Goal: Task Accomplishment & Management: Manage account settings

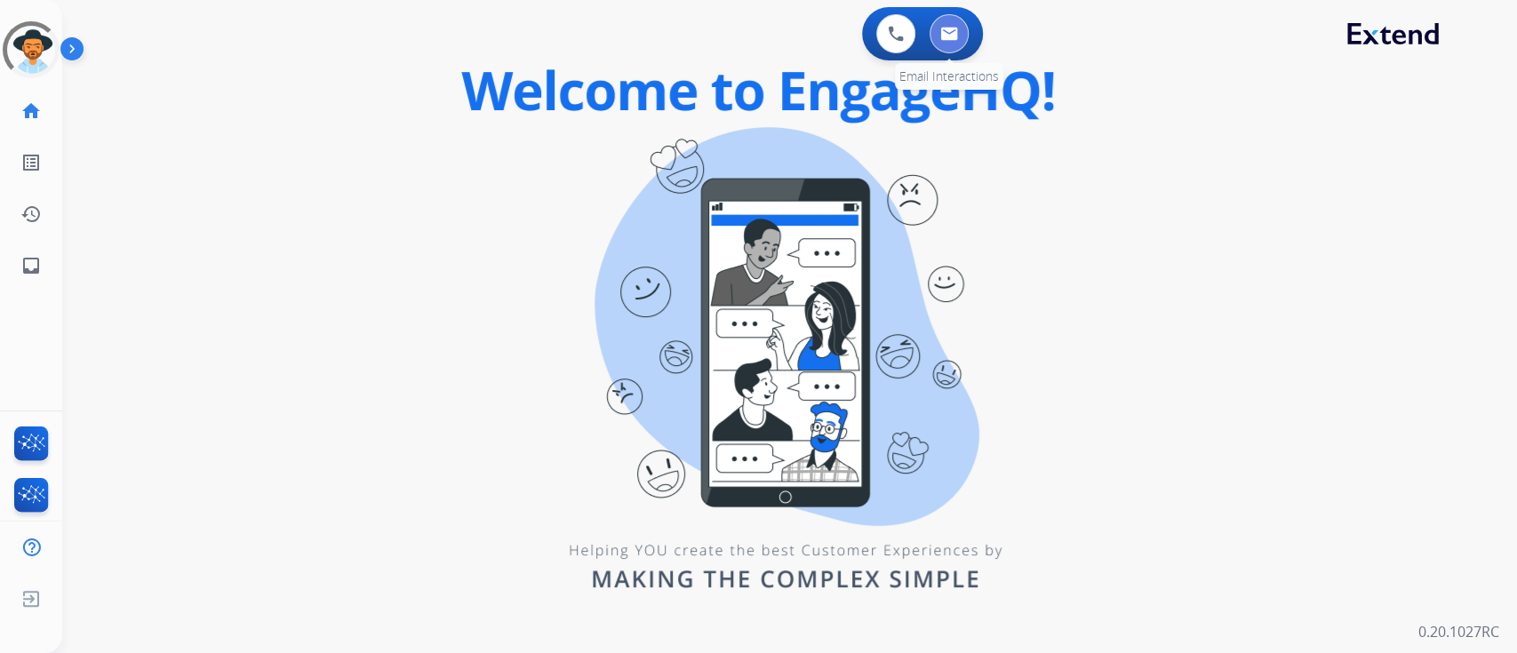
click at [960, 38] on button at bounding box center [948, 33] width 39 height 39
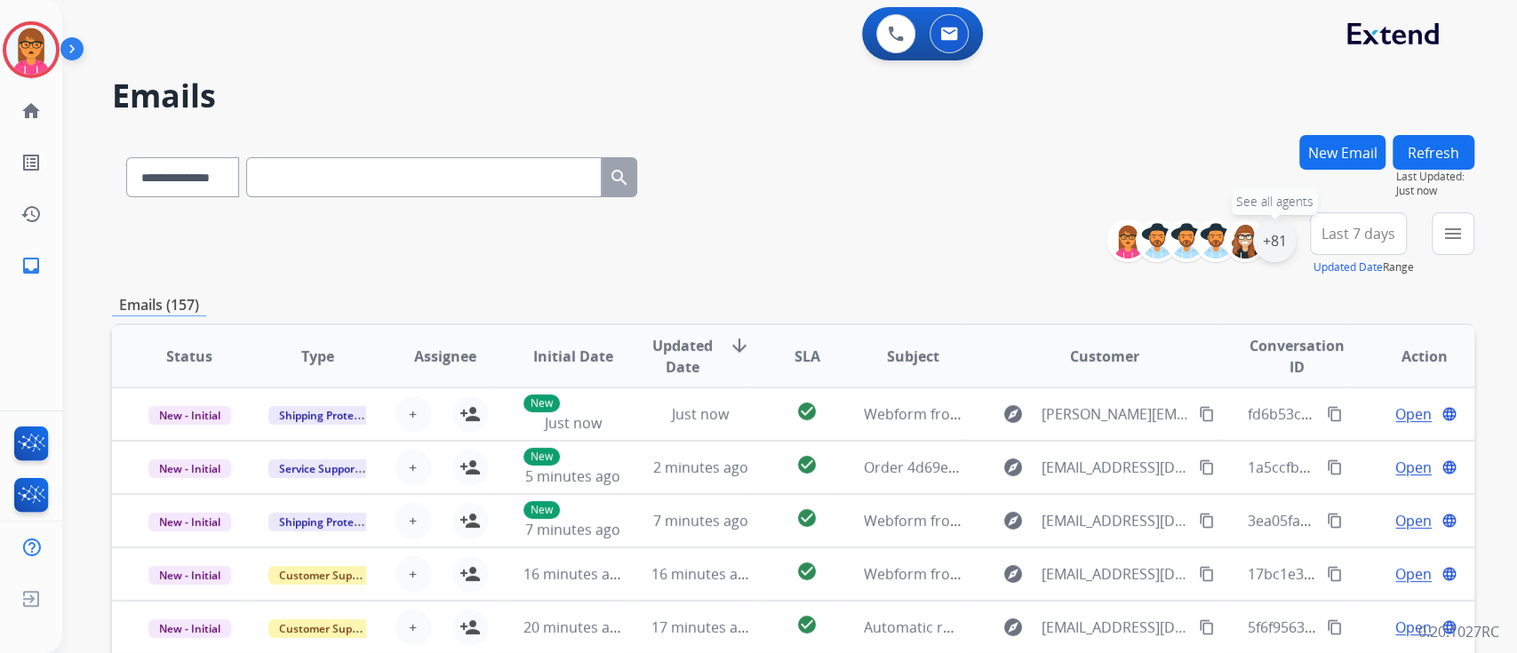
click at [1278, 250] on div "+81" at bounding box center [1274, 240] width 43 height 43
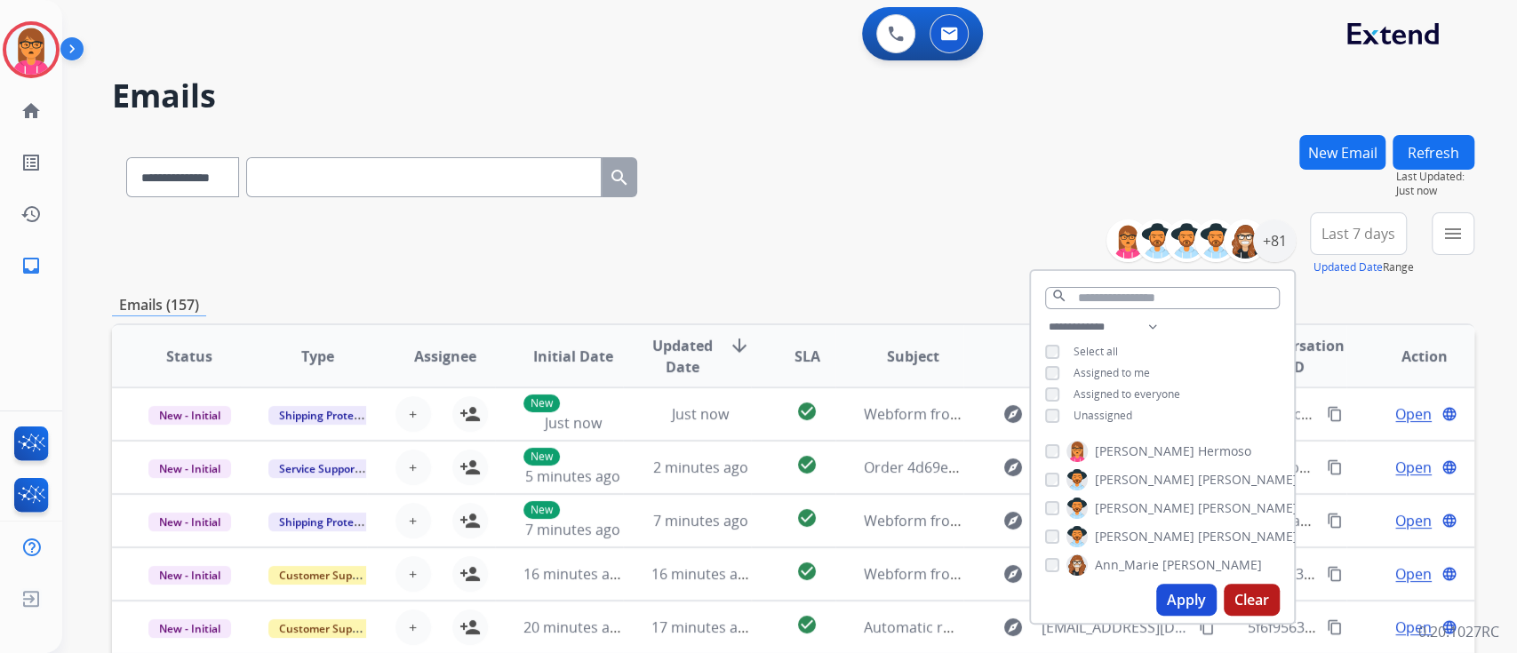
click at [1165, 608] on button "Apply" at bounding box center [1186, 600] width 60 height 32
drag, startPoint x: 1439, startPoint y: 233, endPoint x: 1386, endPoint y: 402, distance: 177.0
click at [1438, 237] on button "menu Filters" at bounding box center [1452, 233] width 43 height 43
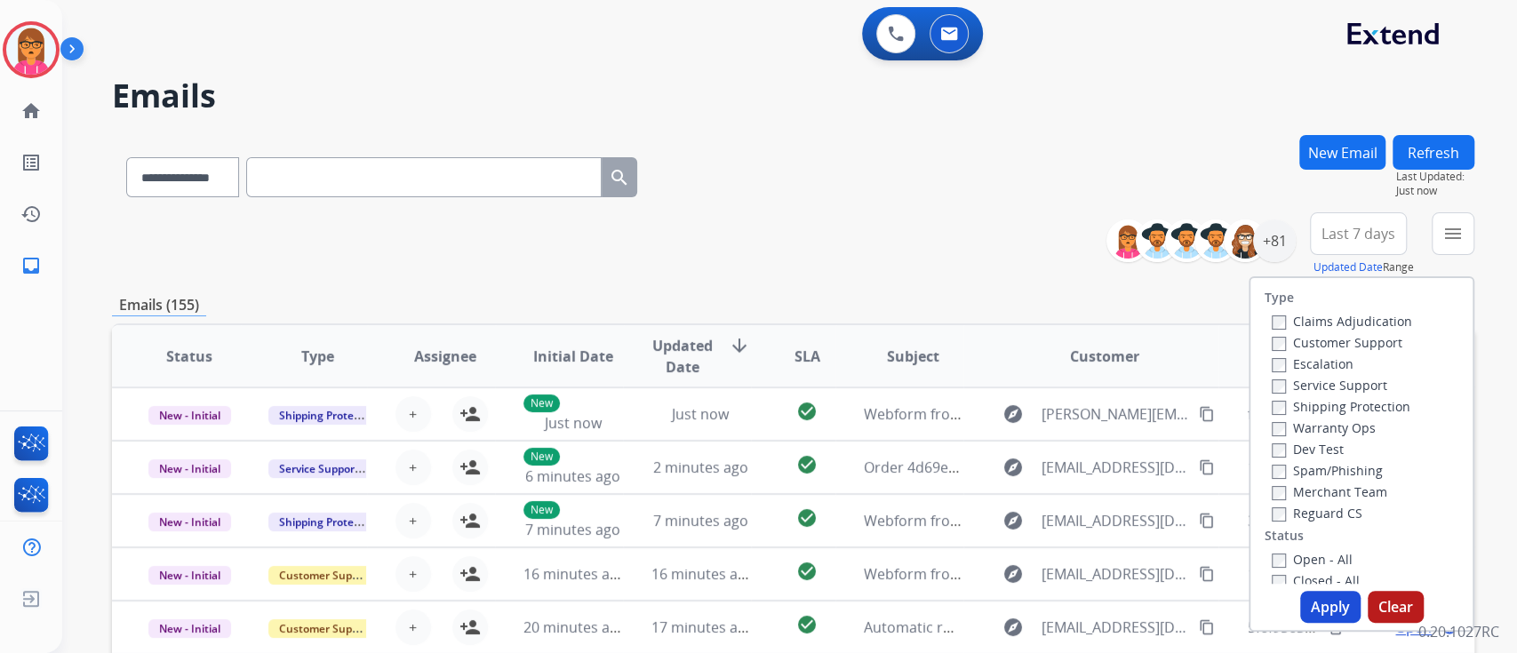
click at [1381, 351] on div "Customer Support" at bounding box center [1341, 341] width 140 height 21
click at [1382, 341] on label "Customer Support" at bounding box center [1336, 342] width 131 height 17
click at [1384, 402] on label "Shipping Protection" at bounding box center [1340, 406] width 139 height 17
click at [1282, 510] on label "Reguard CS" at bounding box center [1316, 513] width 91 height 17
click at [1329, 553] on label "Open - All" at bounding box center [1311, 559] width 81 height 17
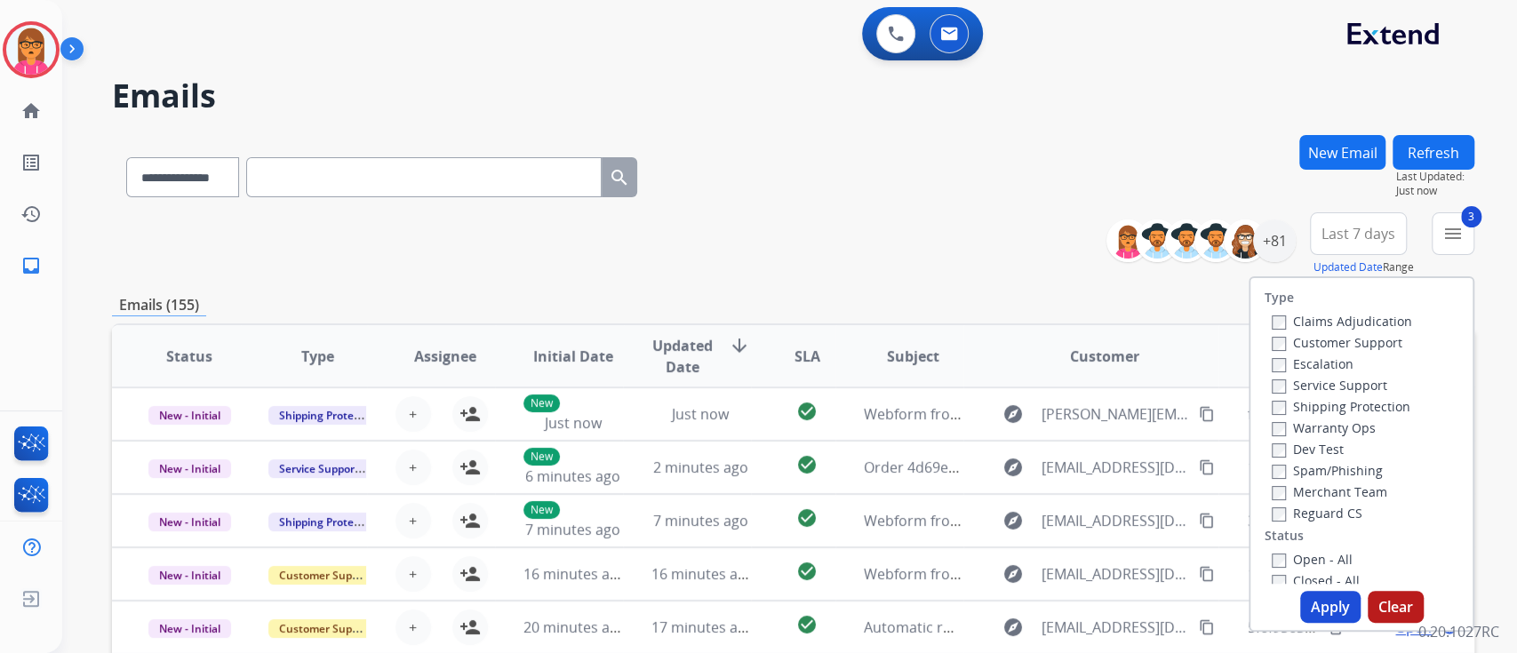
click at [1274, 516] on label "Reguard CS" at bounding box center [1316, 513] width 91 height 17
click at [1294, 588] on div "Type Claims Adjudication Customer Support Escalation Service Support Shipping P…" at bounding box center [1361, 453] width 226 height 355
click at [1321, 601] on button "Apply" at bounding box center [1330, 607] width 60 height 32
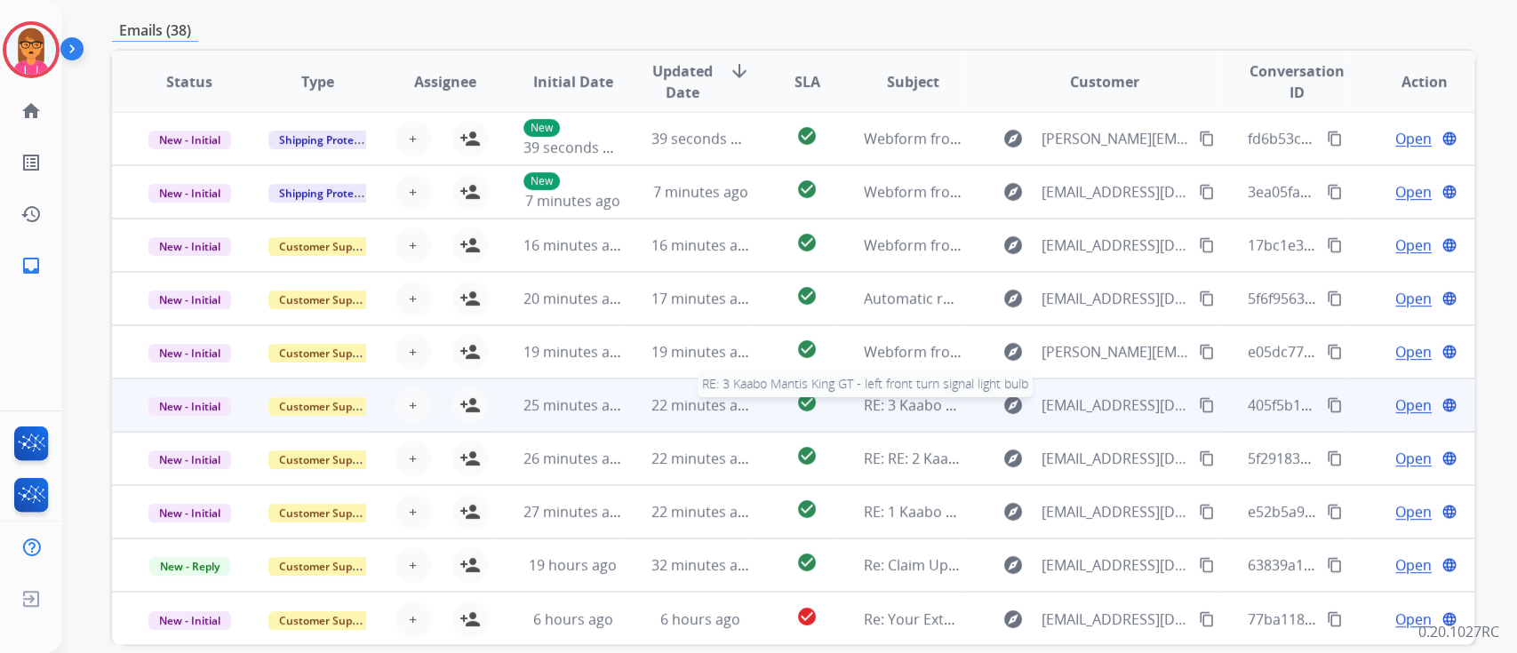
scroll to position [442, 0]
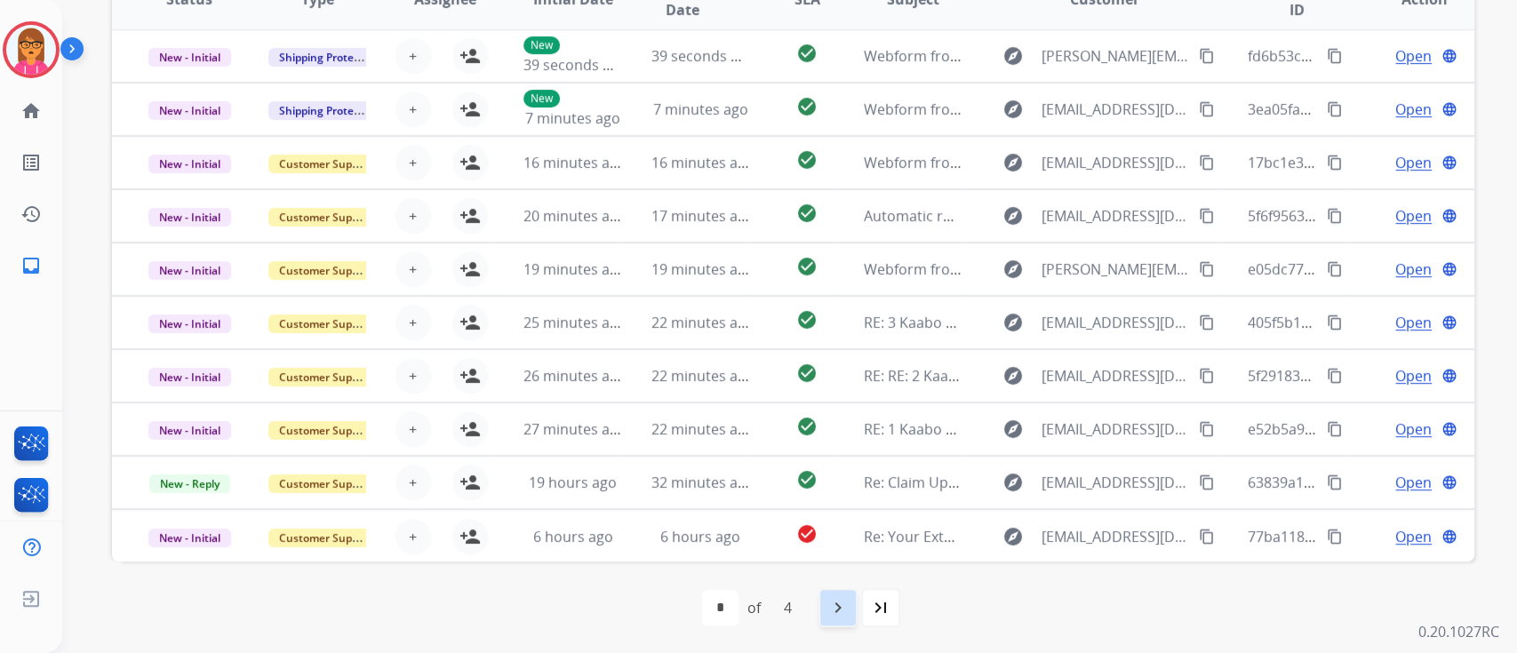
click at [825, 617] on div "navigate_next" at bounding box center [837, 607] width 39 height 39
select select "*"
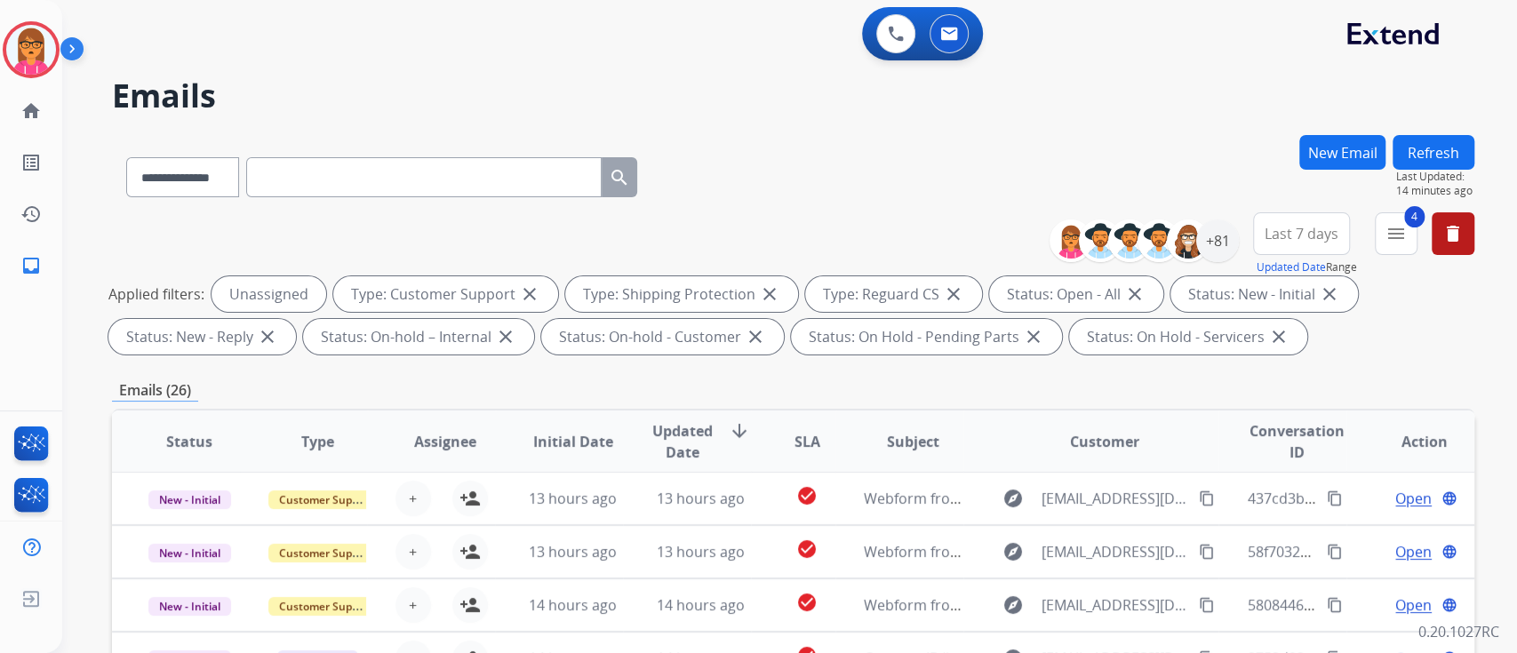
click at [825, 617] on td "check_circle" at bounding box center [793, 604] width 85 height 53
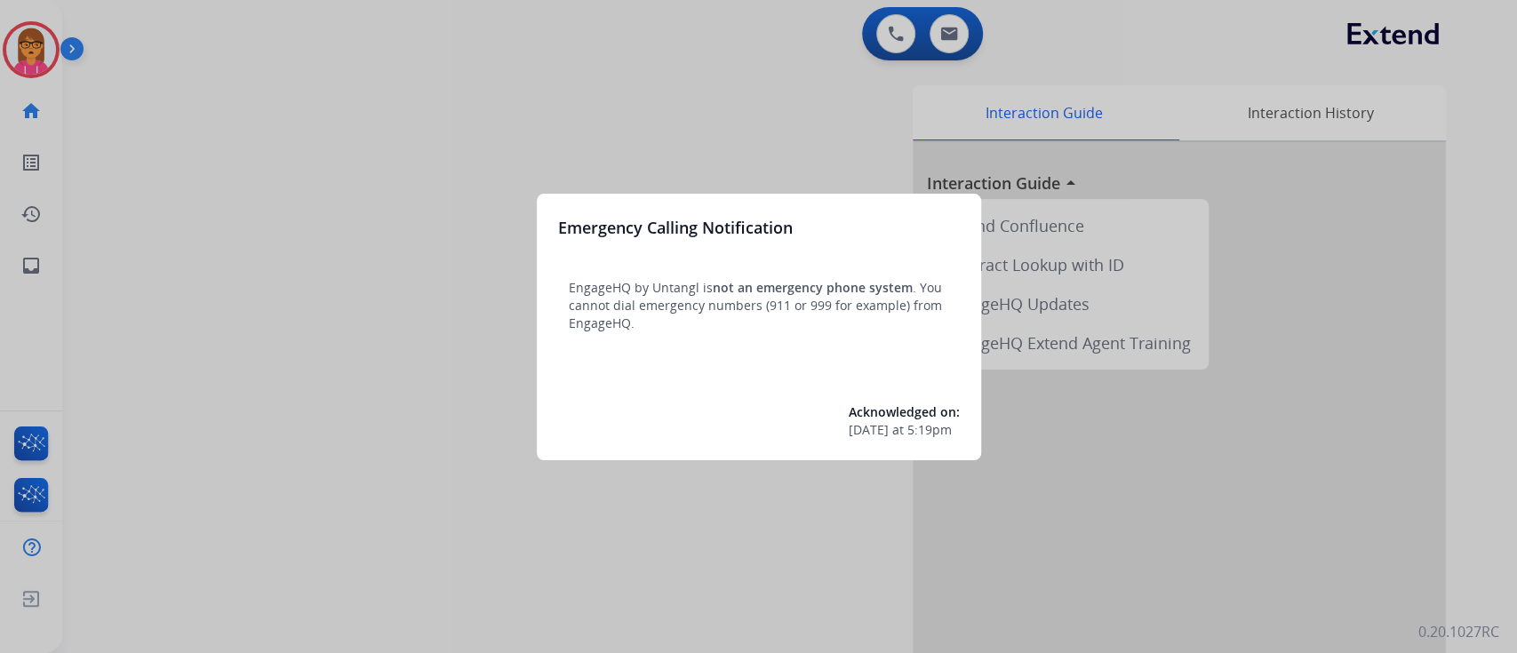
click at [578, 96] on div at bounding box center [758, 326] width 1517 height 653
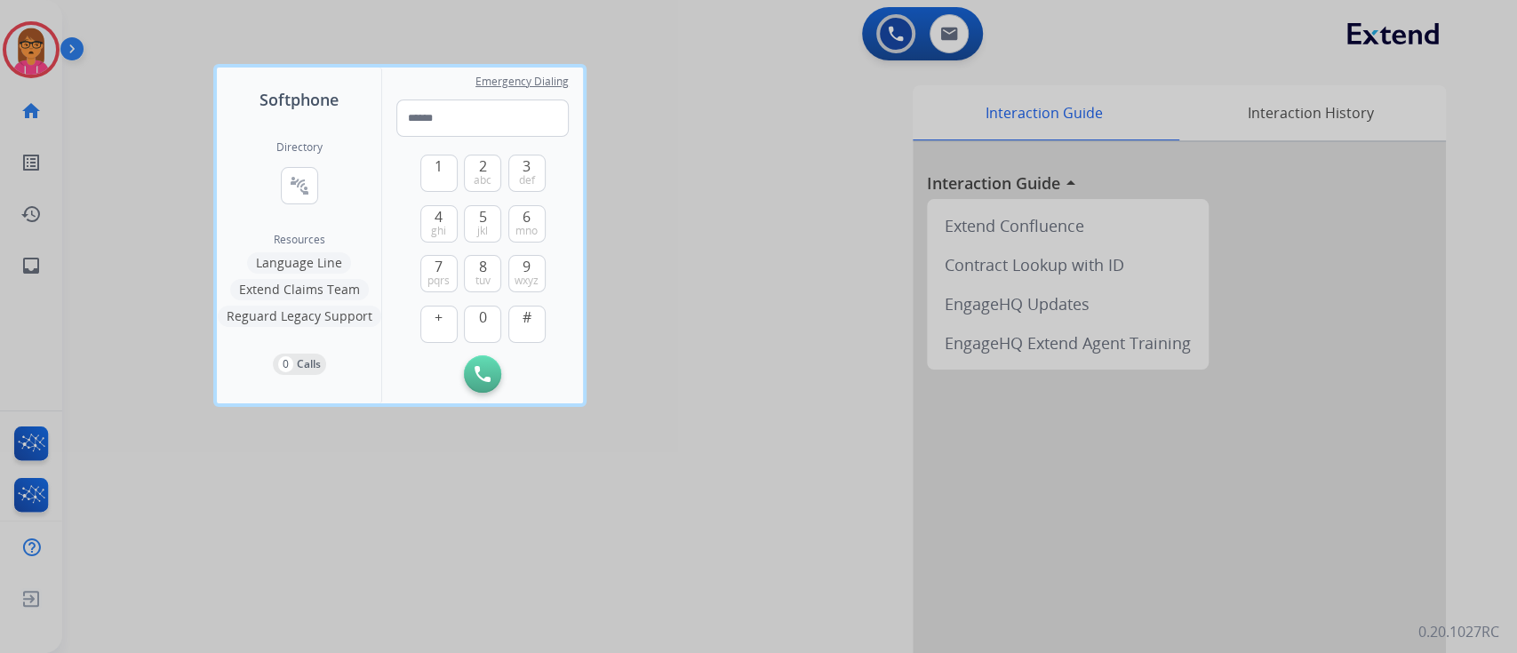
click at [960, 40] on div at bounding box center [758, 326] width 1517 height 653
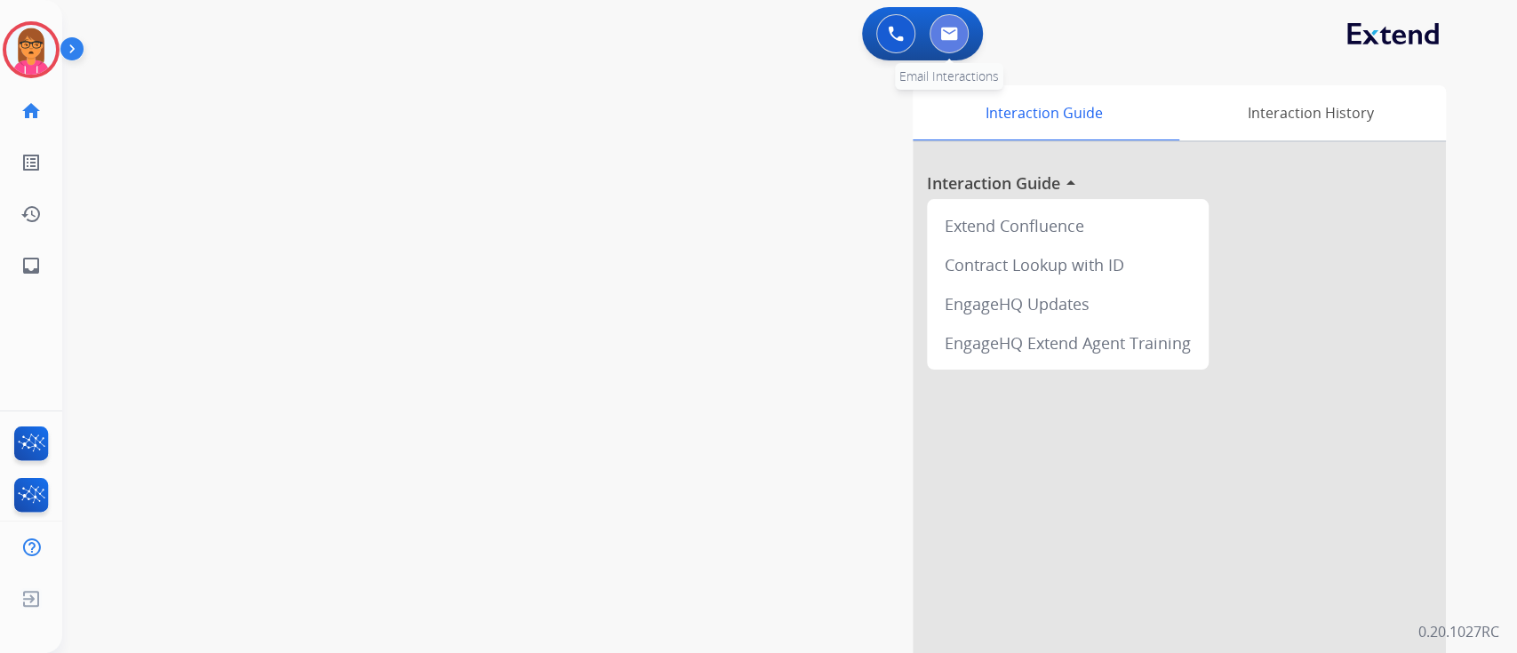
click at [960, 50] on button at bounding box center [948, 33] width 39 height 39
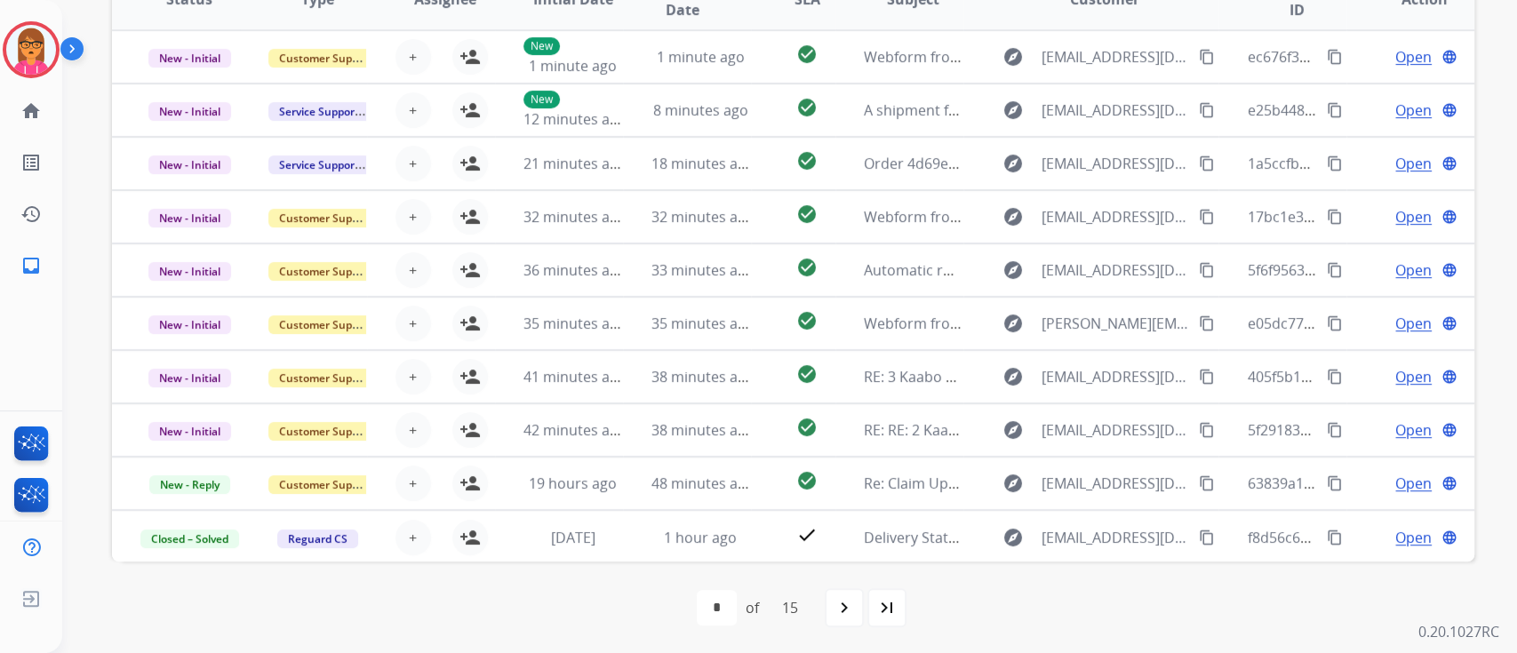
click at [1489, 307] on div "**********" at bounding box center [789, 326] width 1454 height 653
drag, startPoint x: 1510, startPoint y: 121, endPoint x: 1500, endPoint y: 53, distance: 68.4
click at [1500, 53] on div "**********" at bounding box center [789, 326] width 1454 height 653
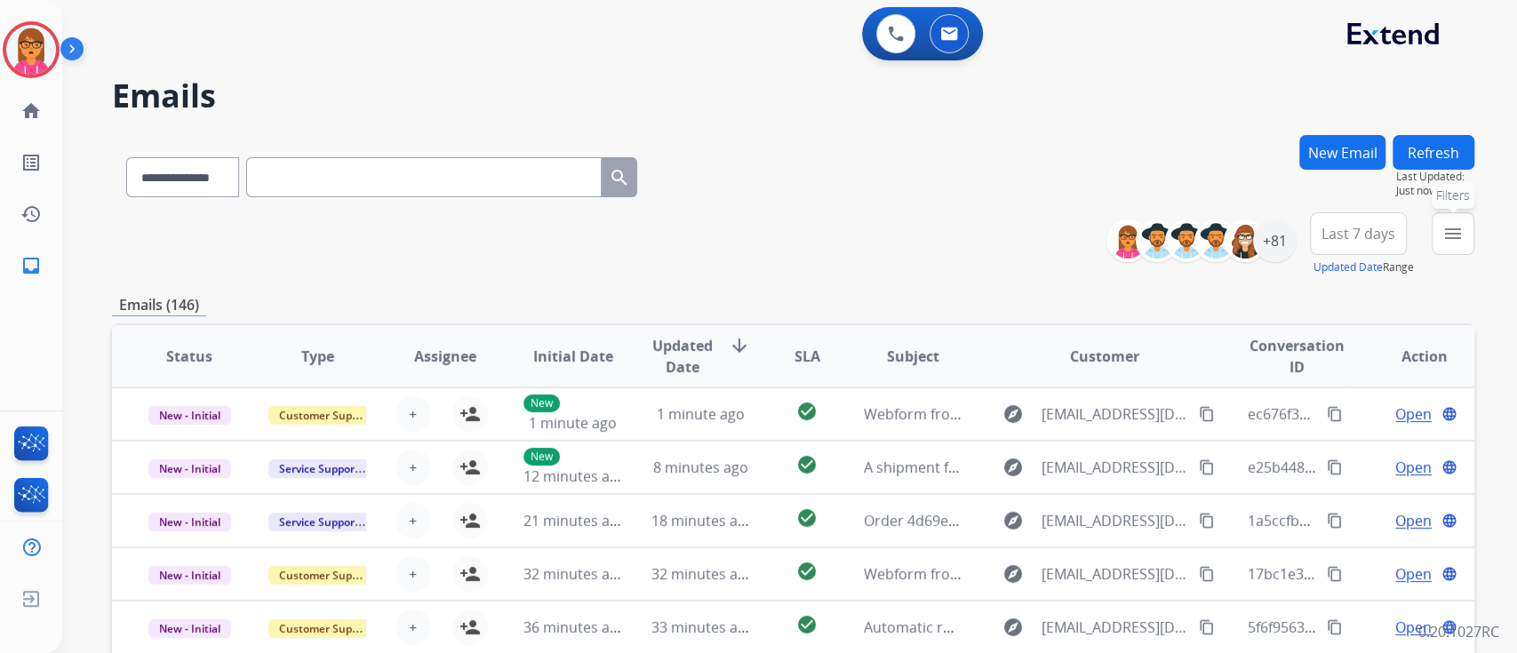
click at [1459, 245] on button "menu Filters" at bounding box center [1452, 233] width 43 height 43
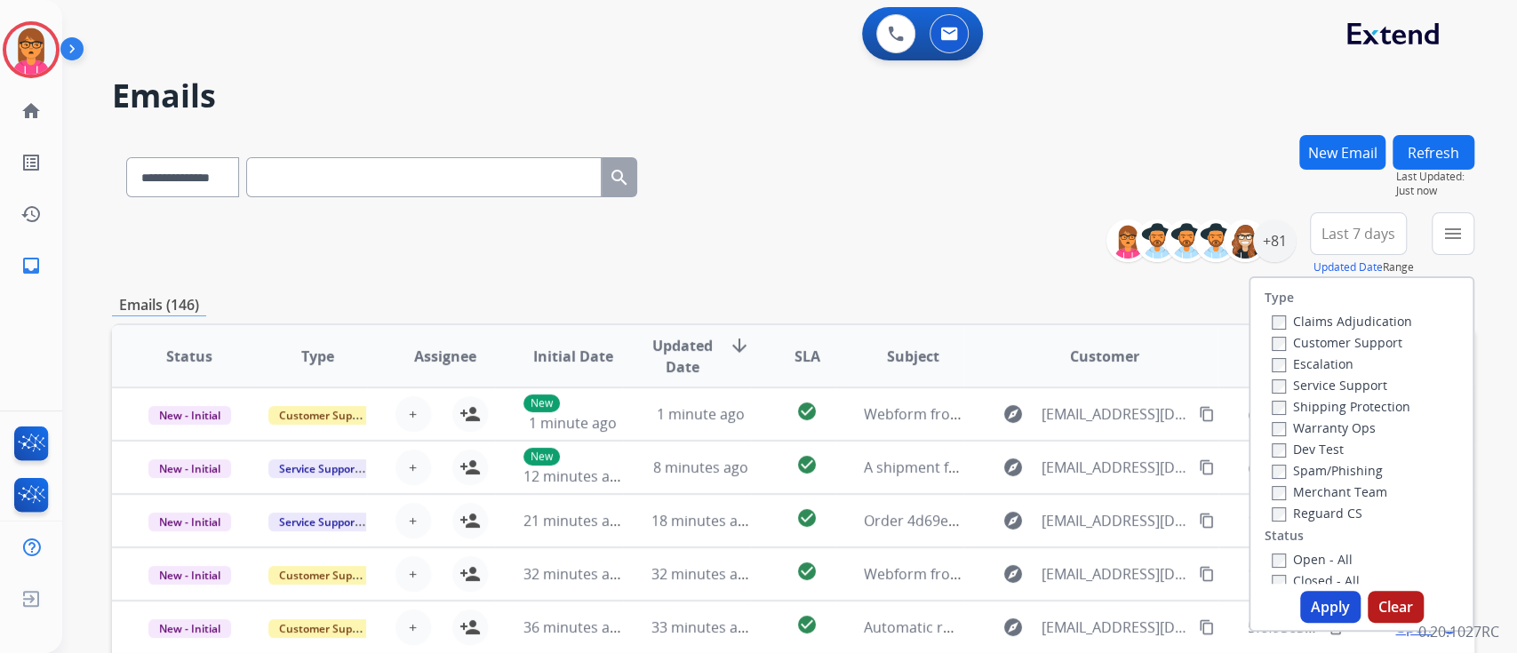
click at [1271, 330] on div "Claims Adjudication" at bounding box center [1341, 320] width 140 height 21
click at [1276, 515] on label "Reguard CS" at bounding box center [1316, 513] width 91 height 17
click at [1314, 565] on label "Open - All" at bounding box center [1311, 559] width 81 height 17
click at [1311, 605] on button "Apply" at bounding box center [1330, 607] width 60 height 32
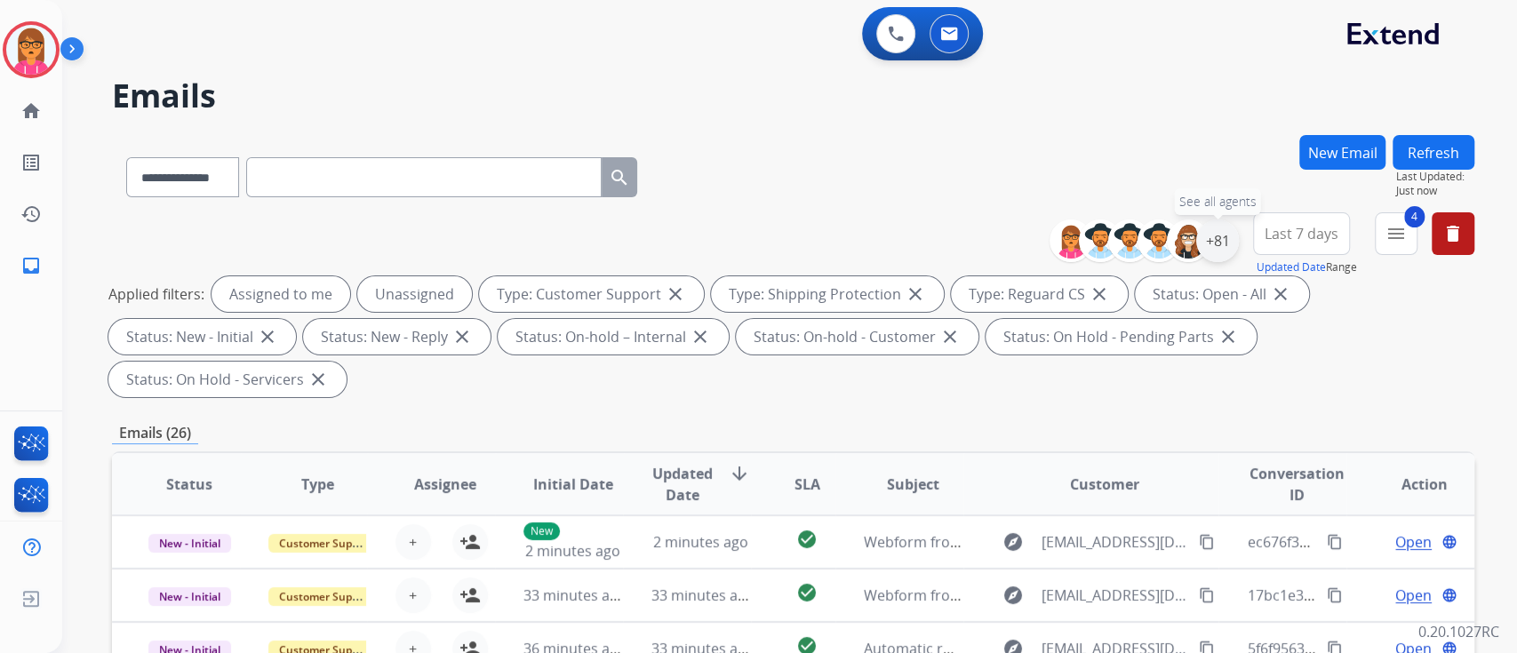
click at [1209, 252] on div "+81" at bounding box center [1217, 240] width 43 height 43
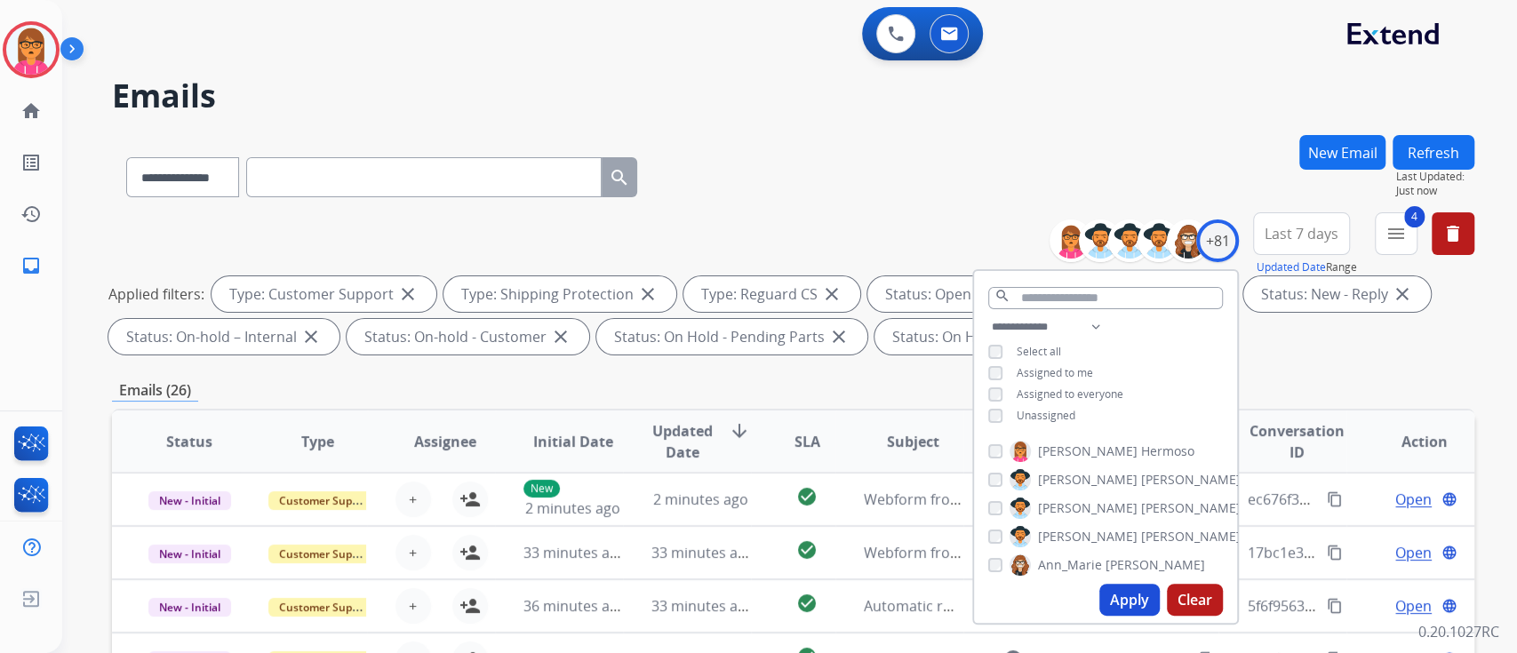
click at [1063, 410] on span "Unassigned" at bounding box center [1045, 415] width 59 height 15
click at [1135, 601] on button "Apply" at bounding box center [1129, 600] width 60 height 32
click at [1173, 88] on h2 "Emails" at bounding box center [793, 96] width 1362 height 36
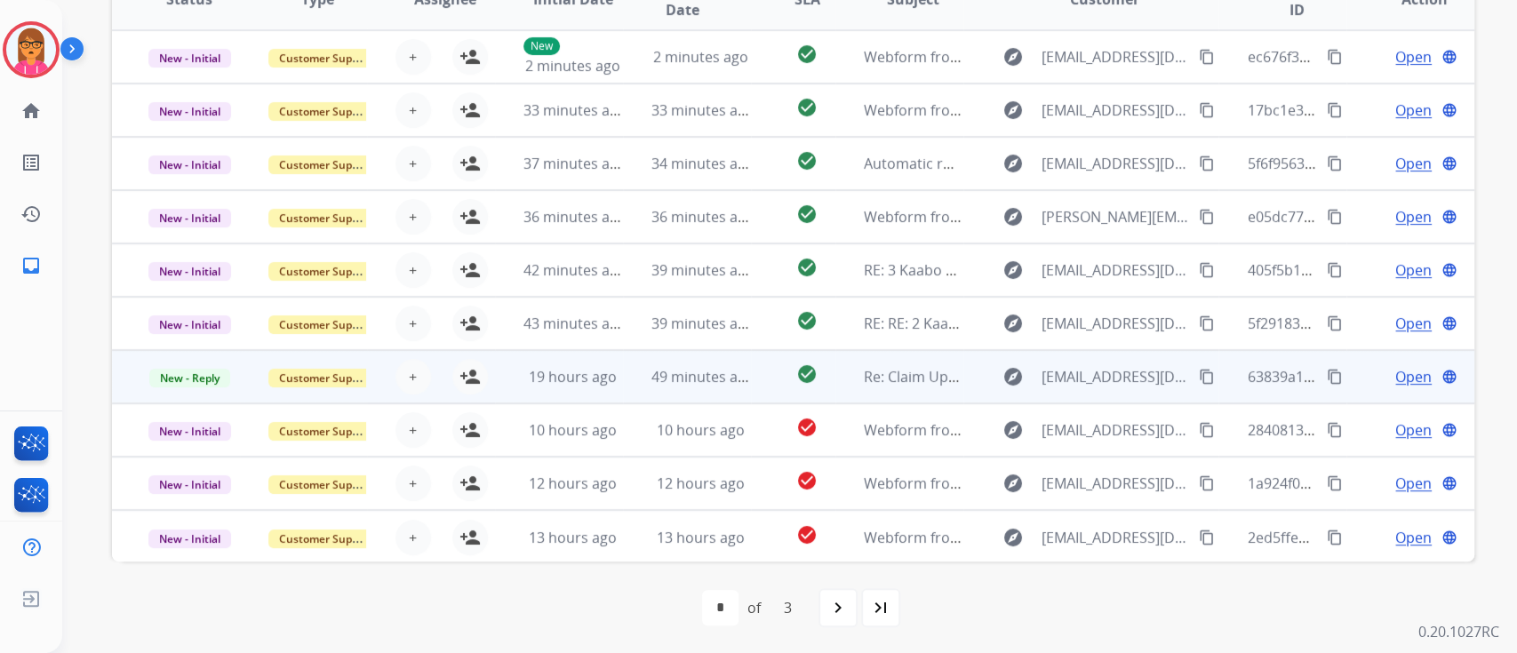
scroll to position [1, 0]
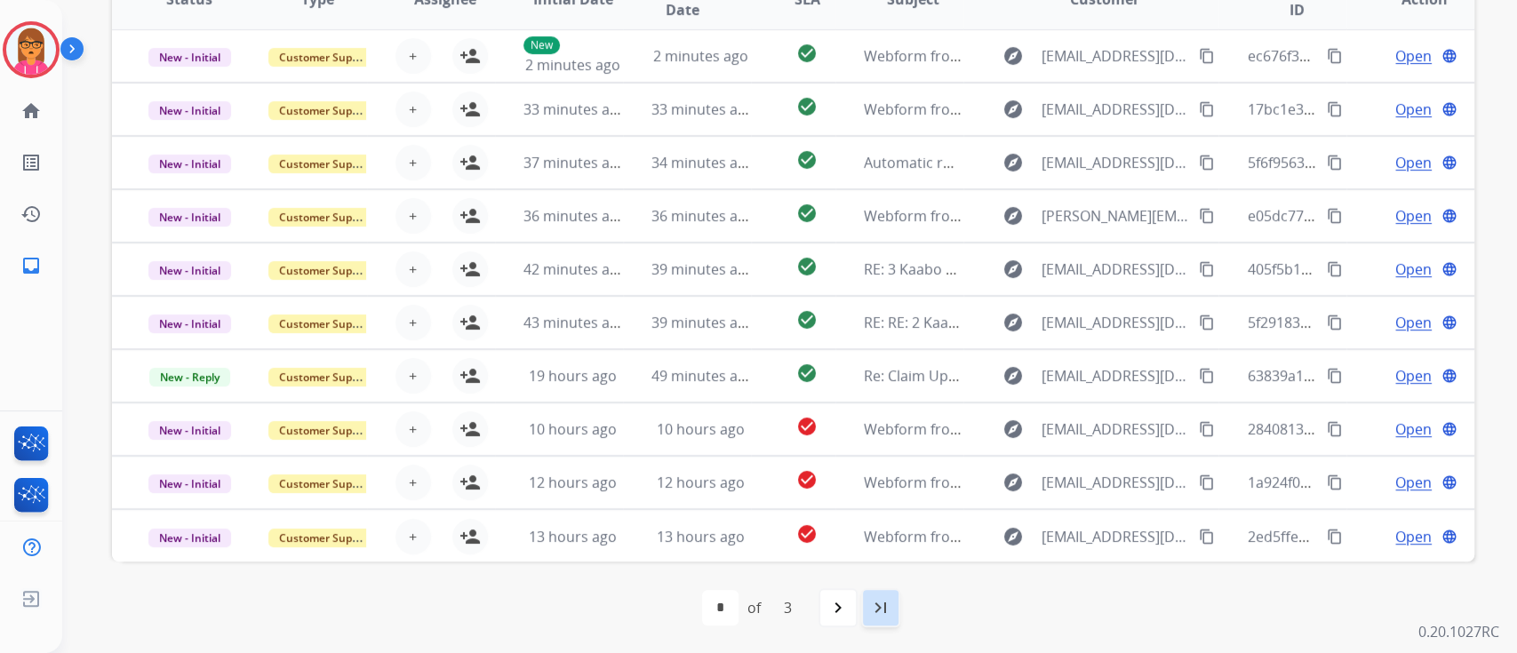
click at [877, 609] on mat-icon "last_page" at bounding box center [880, 607] width 21 height 21
select select "*"
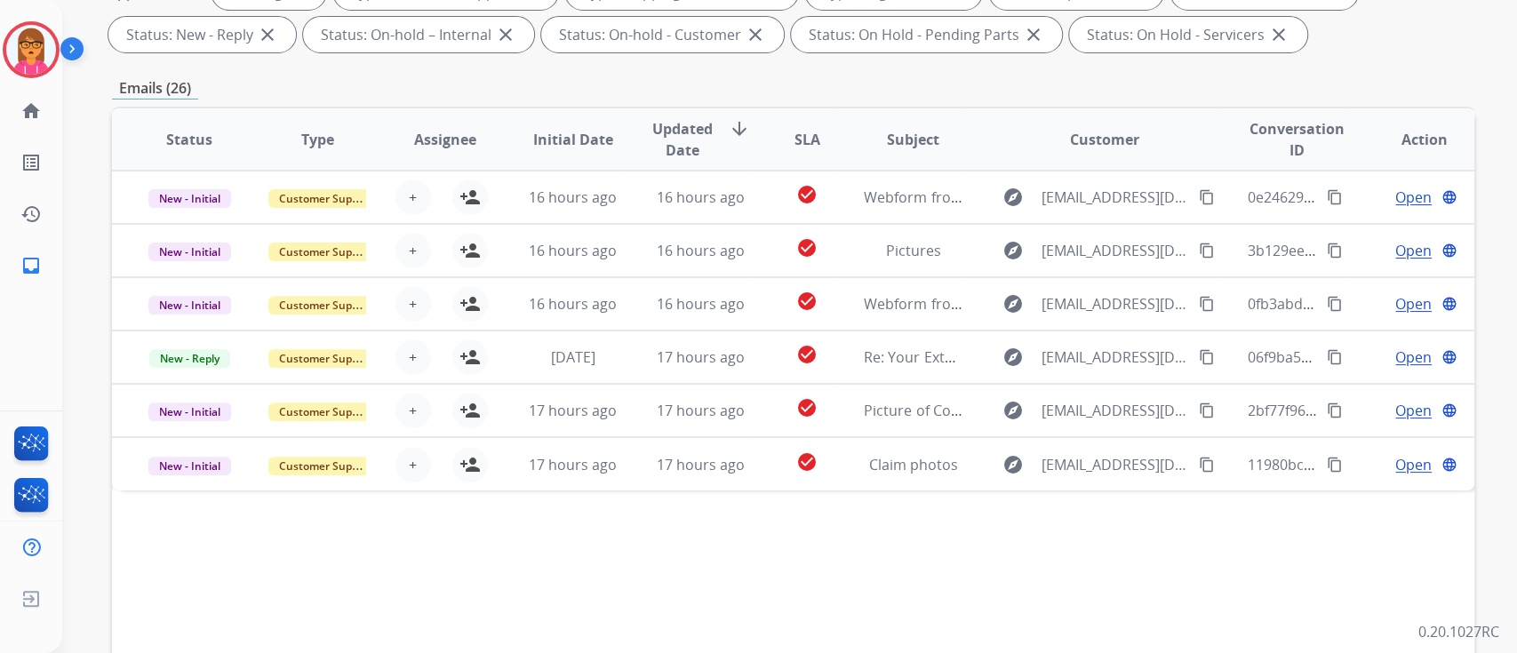
scroll to position [206, 0]
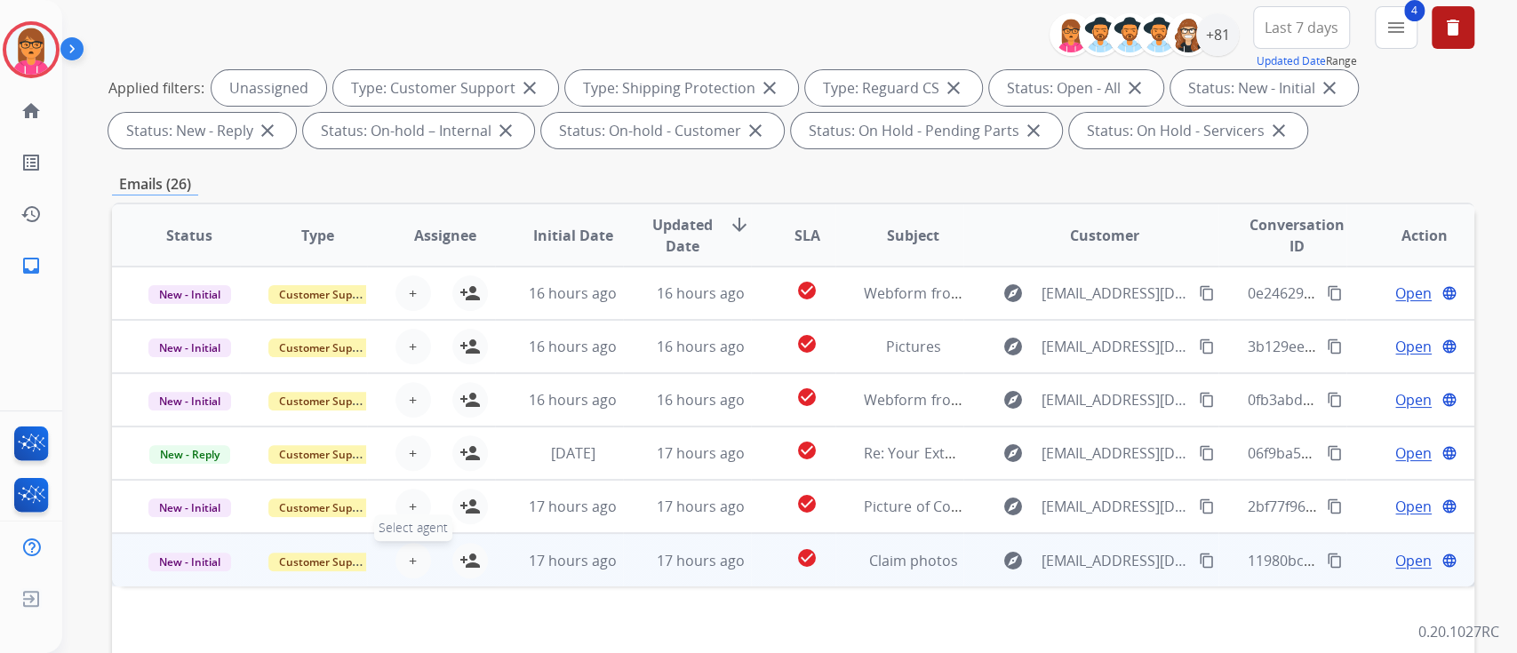
click at [409, 553] on span "+" at bounding box center [413, 560] width 8 height 21
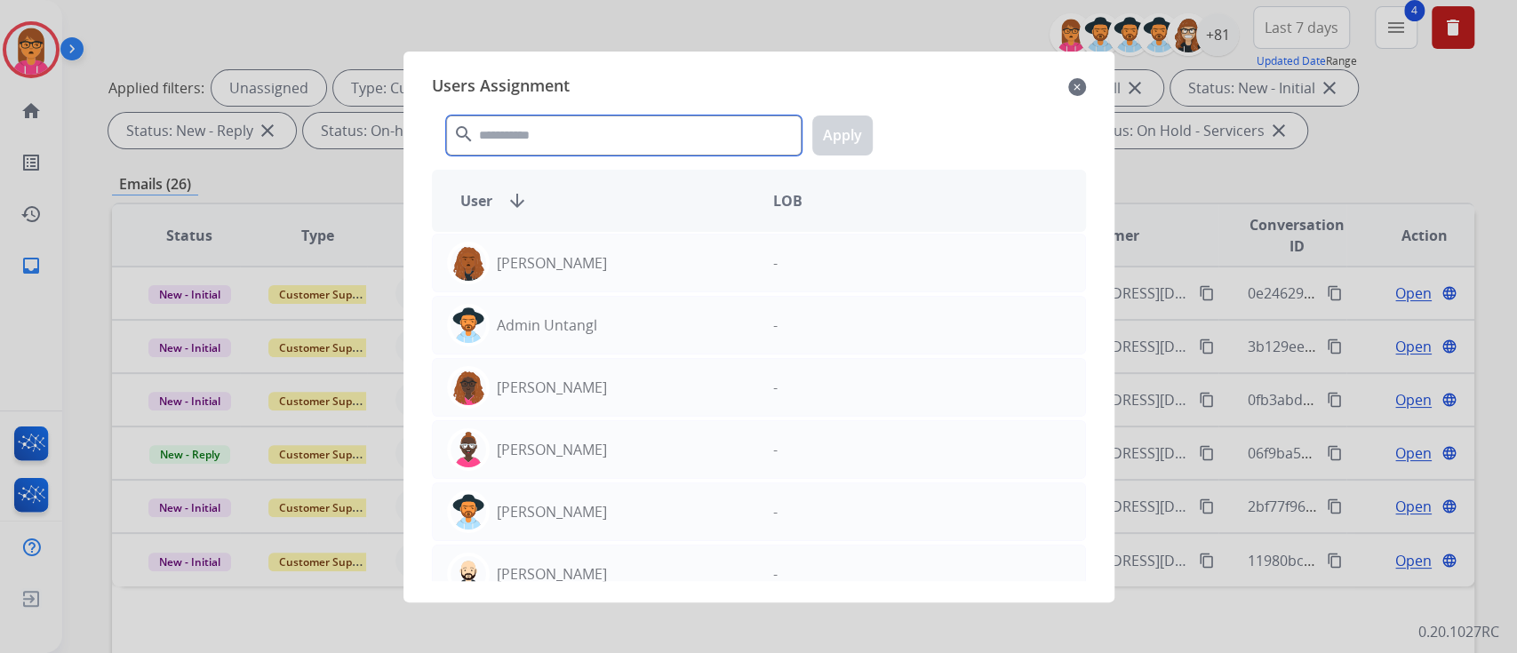
click at [550, 146] on input "text" at bounding box center [623, 135] width 355 height 40
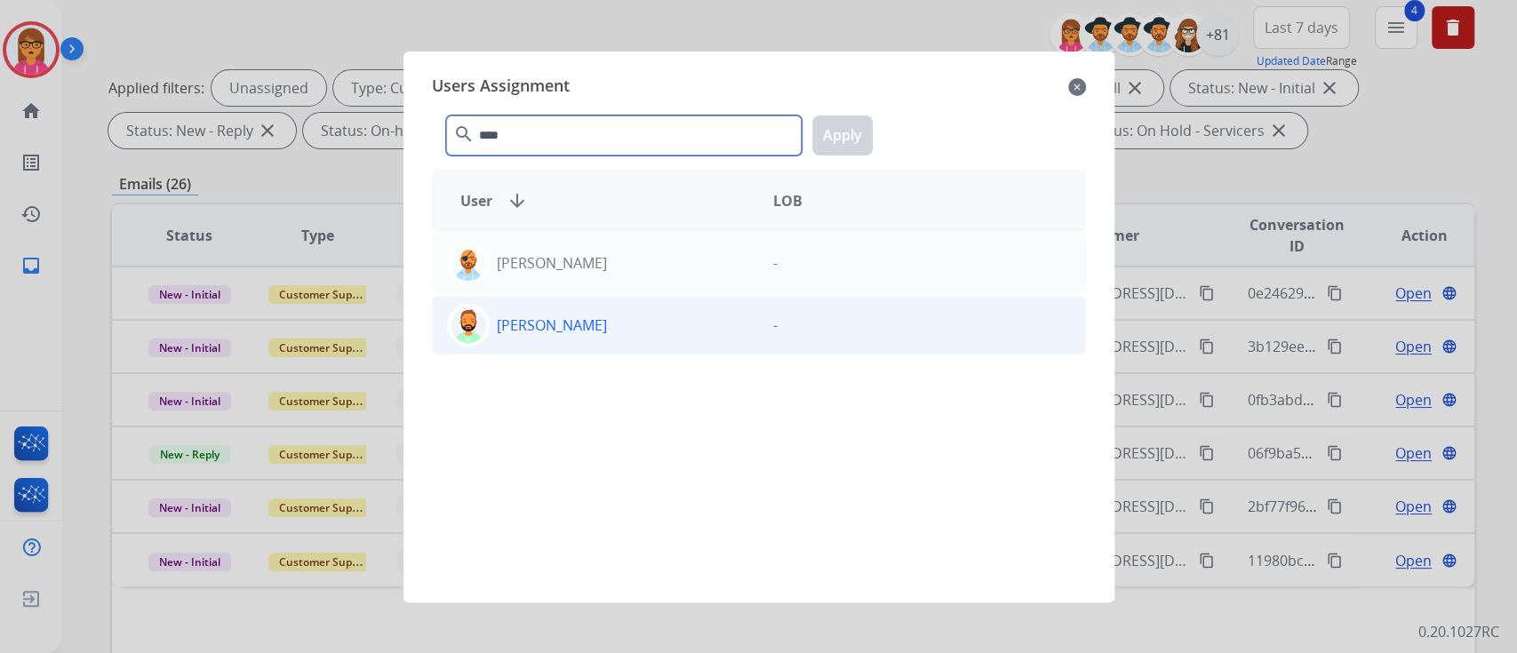
type input "****"
click at [591, 318] on div "[PERSON_NAME]" at bounding box center [596, 325] width 326 height 43
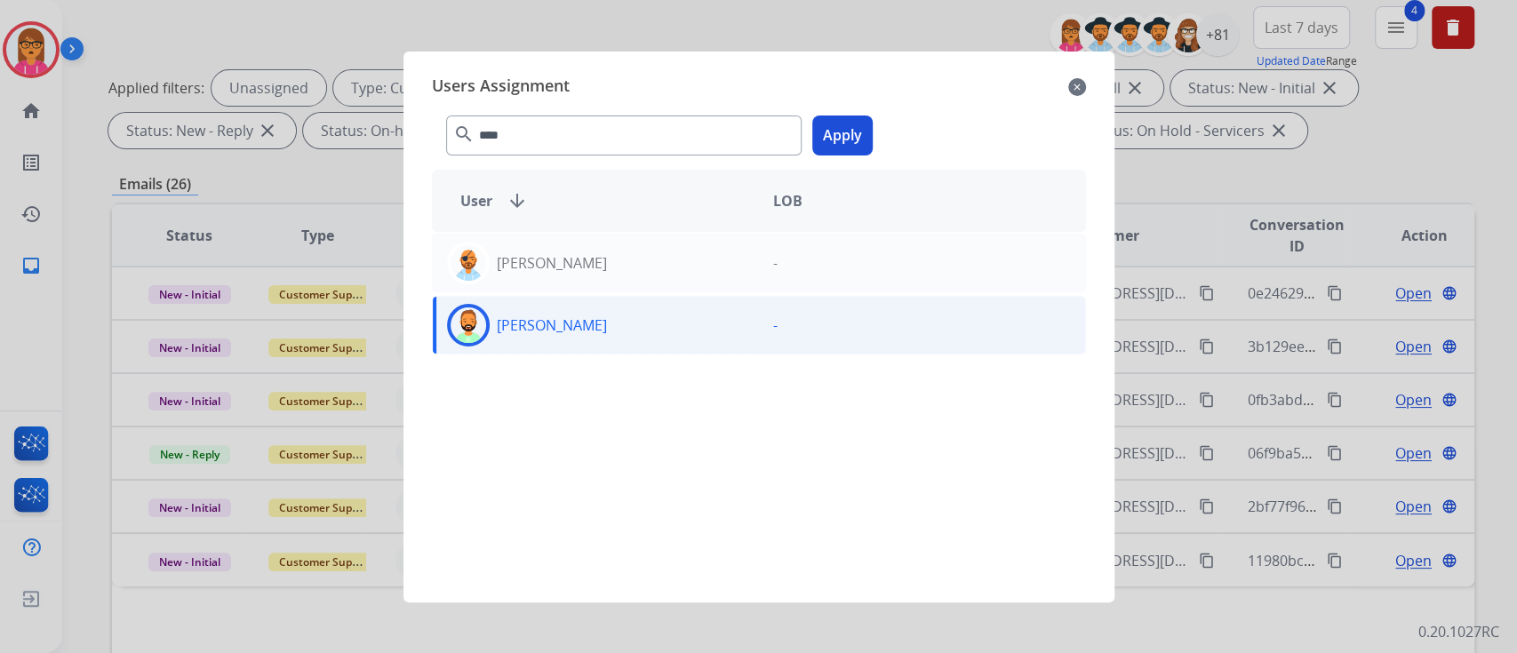
click at [825, 117] on button "Apply" at bounding box center [842, 135] width 60 height 40
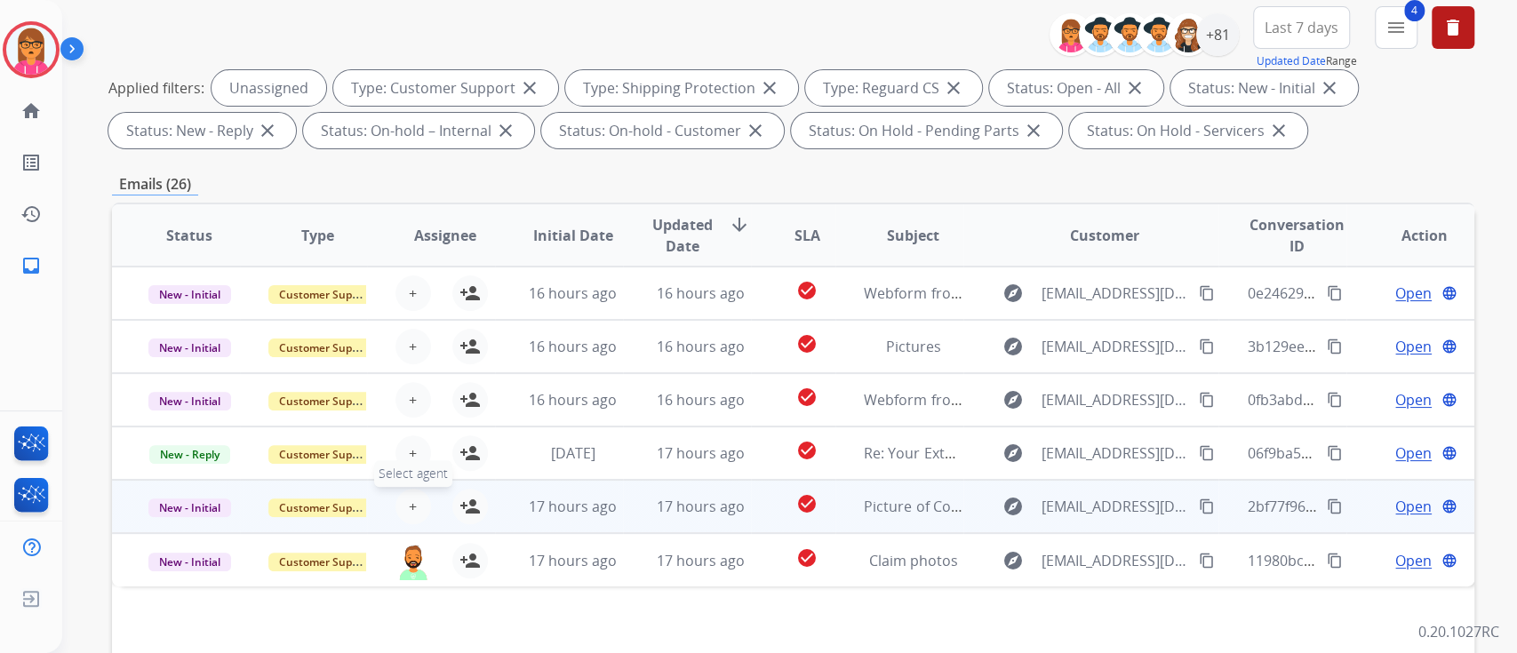
click at [413, 511] on button "+ Select agent" at bounding box center [413, 507] width 36 height 36
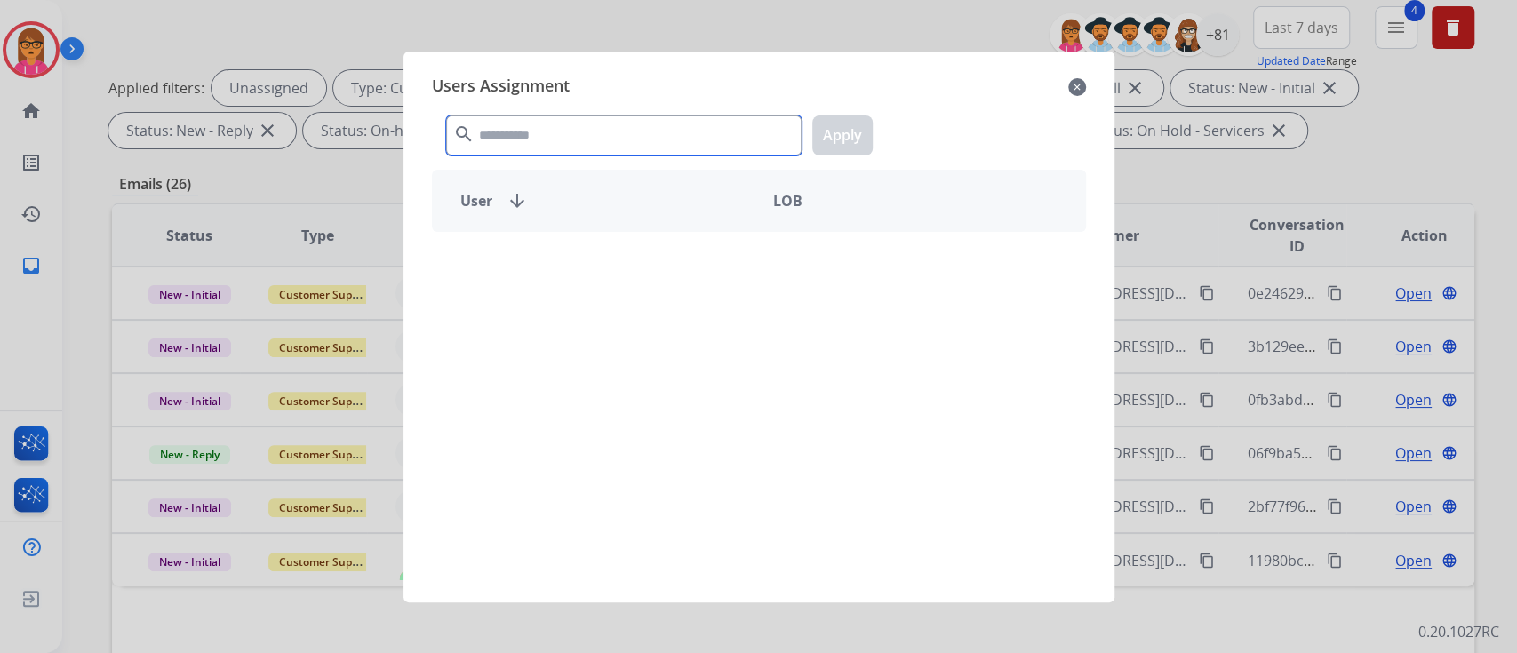
click at [716, 148] on input "text" at bounding box center [623, 135] width 355 height 40
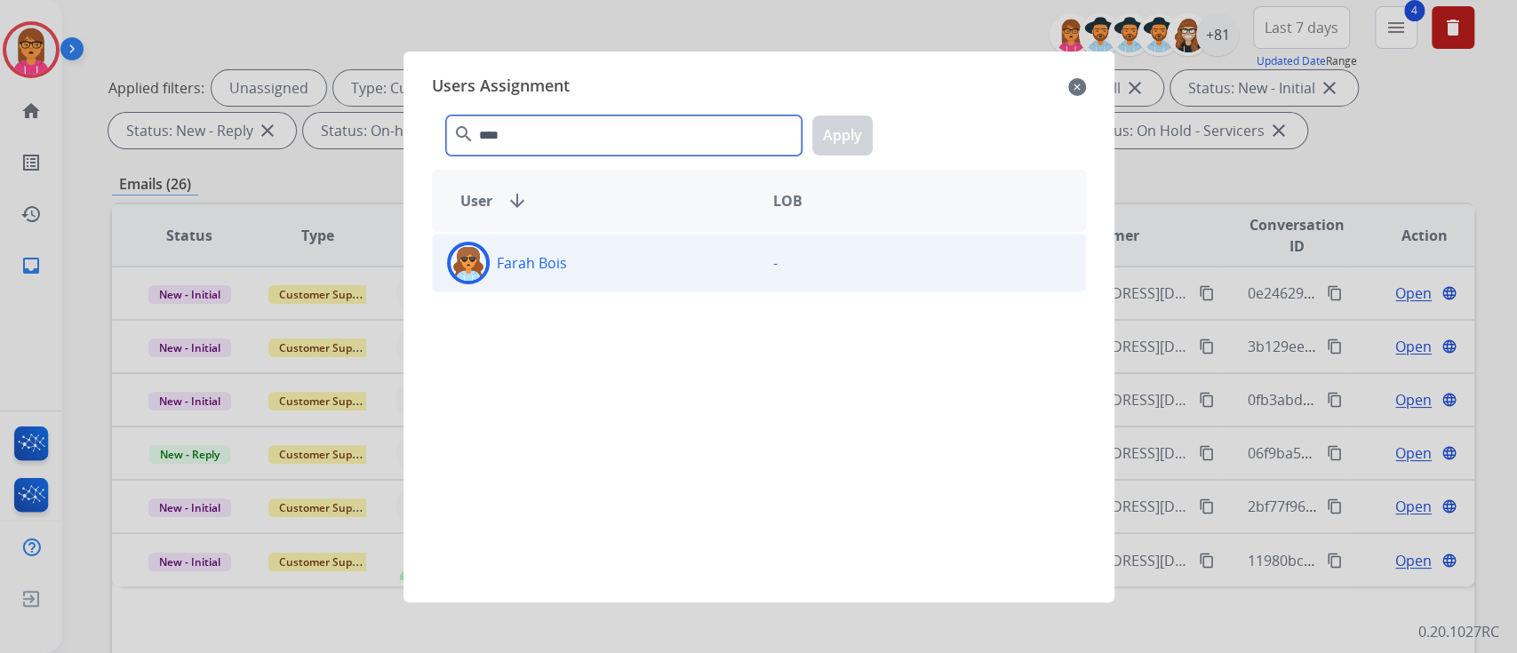
type input "****"
click at [759, 245] on div "-" at bounding box center [922, 263] width 326 height 43
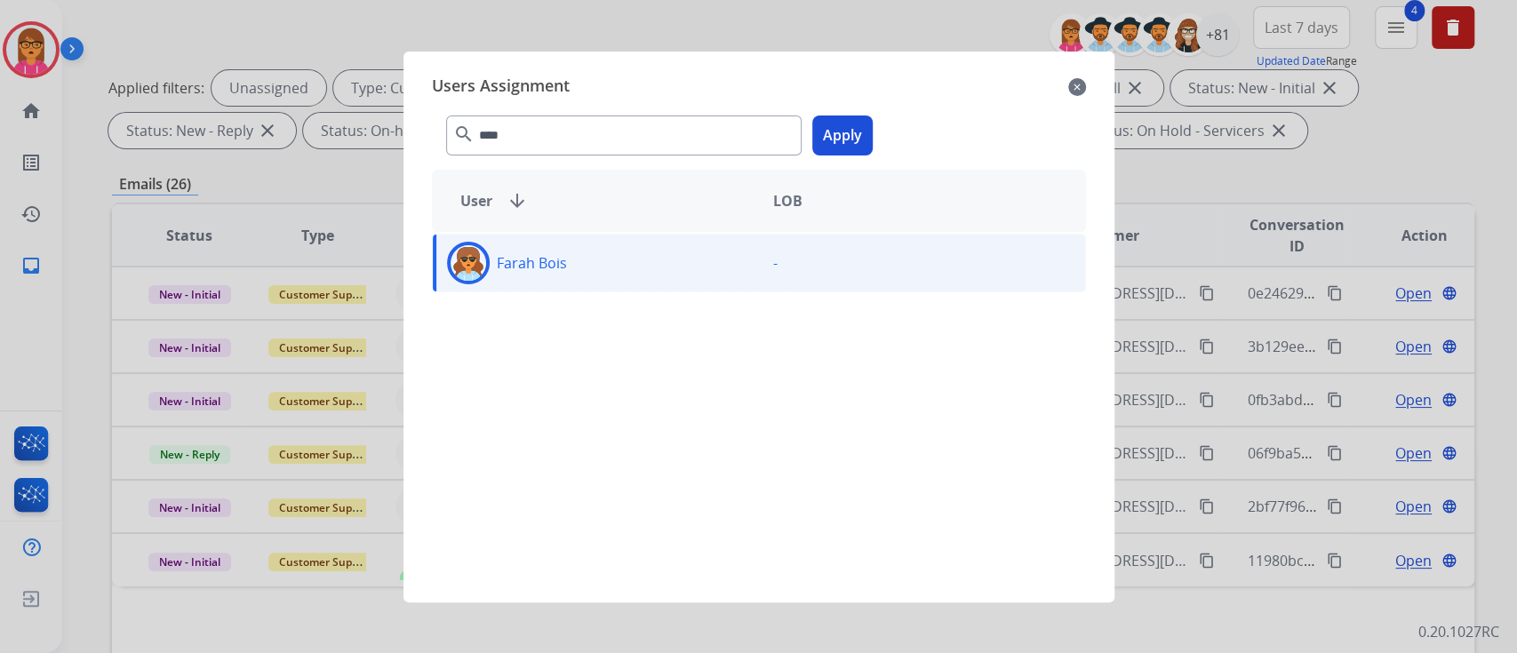
click at [848, 122] on button "Apply" at bounding box center [842, 135] width 60 height 40
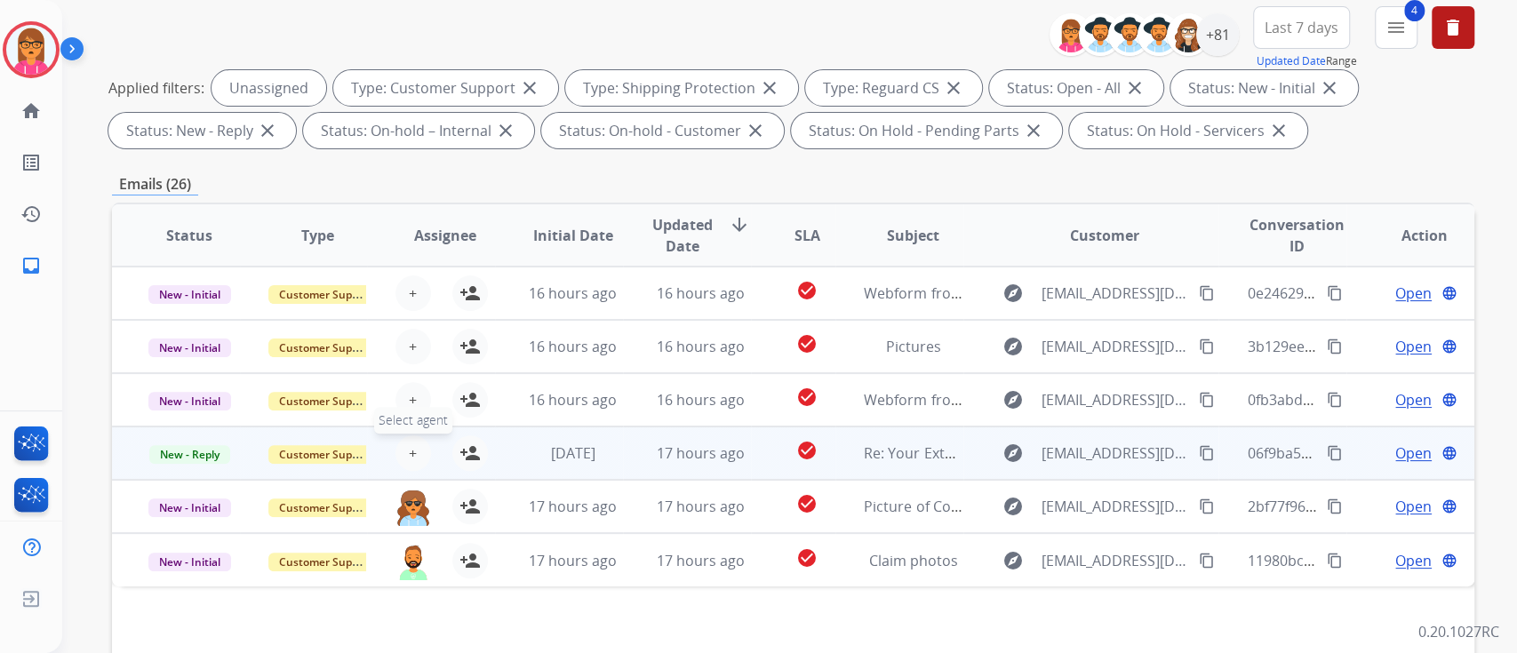
click at [410, 444] on span "+" at bounding box center [413, 452] width 8 height 21
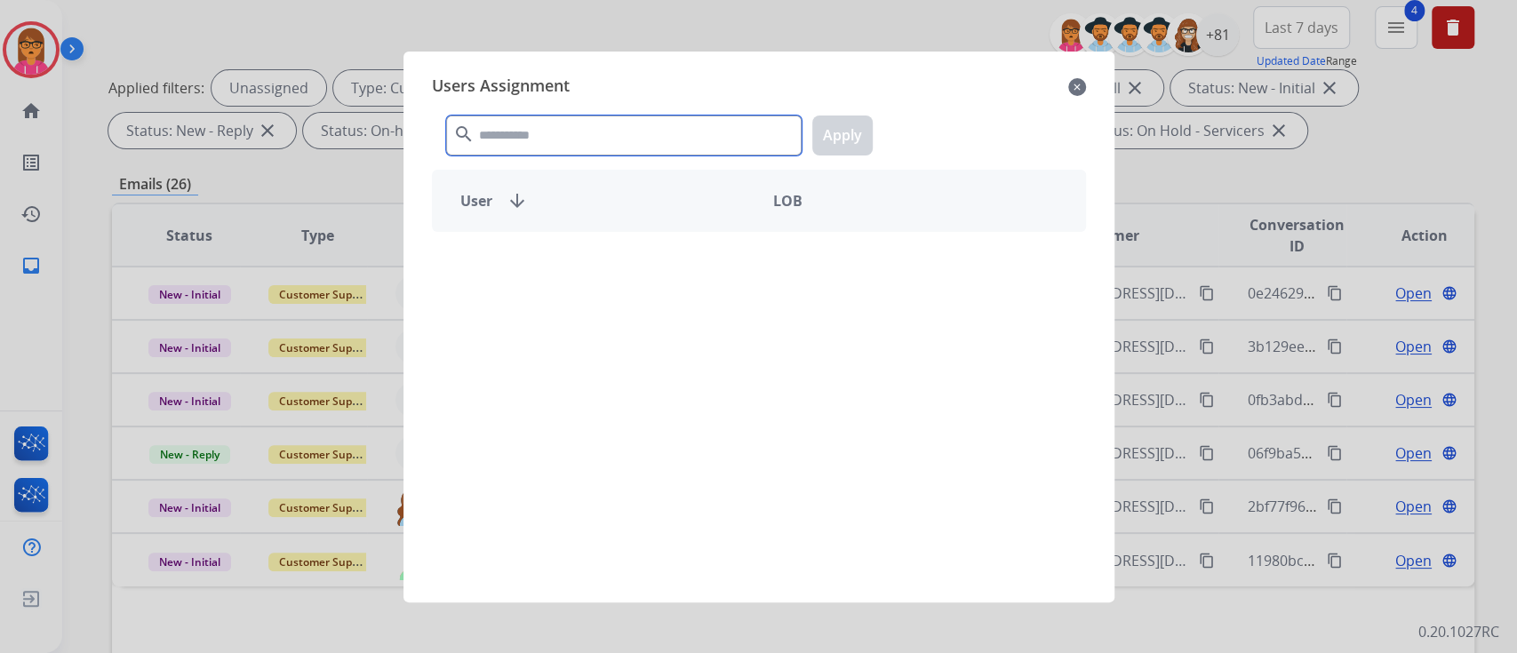
click at [517, 141] on input "text" at bounding box center [623, 135] width 355 height 40
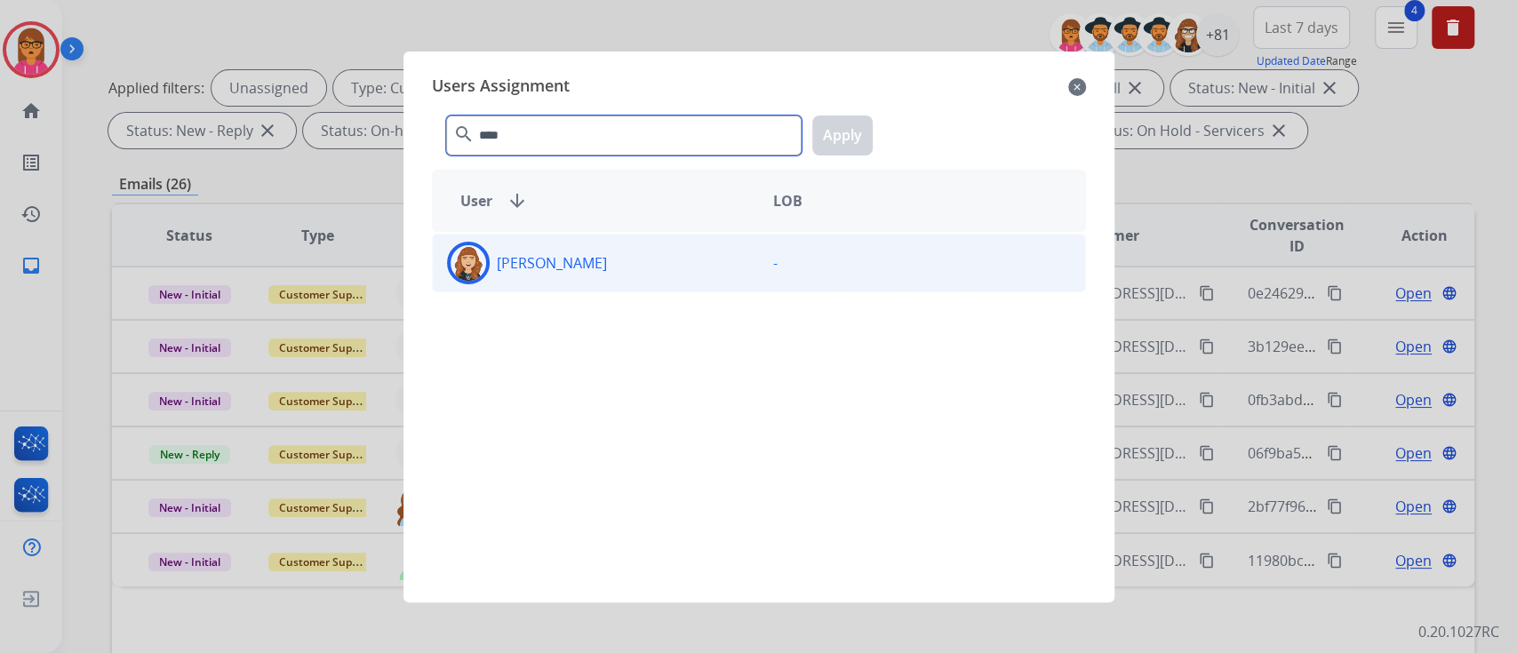
type input "****"
click at [665, 259] on div "[PERSON_NAME]" at bounding box center [596, 263] width 326 height 43
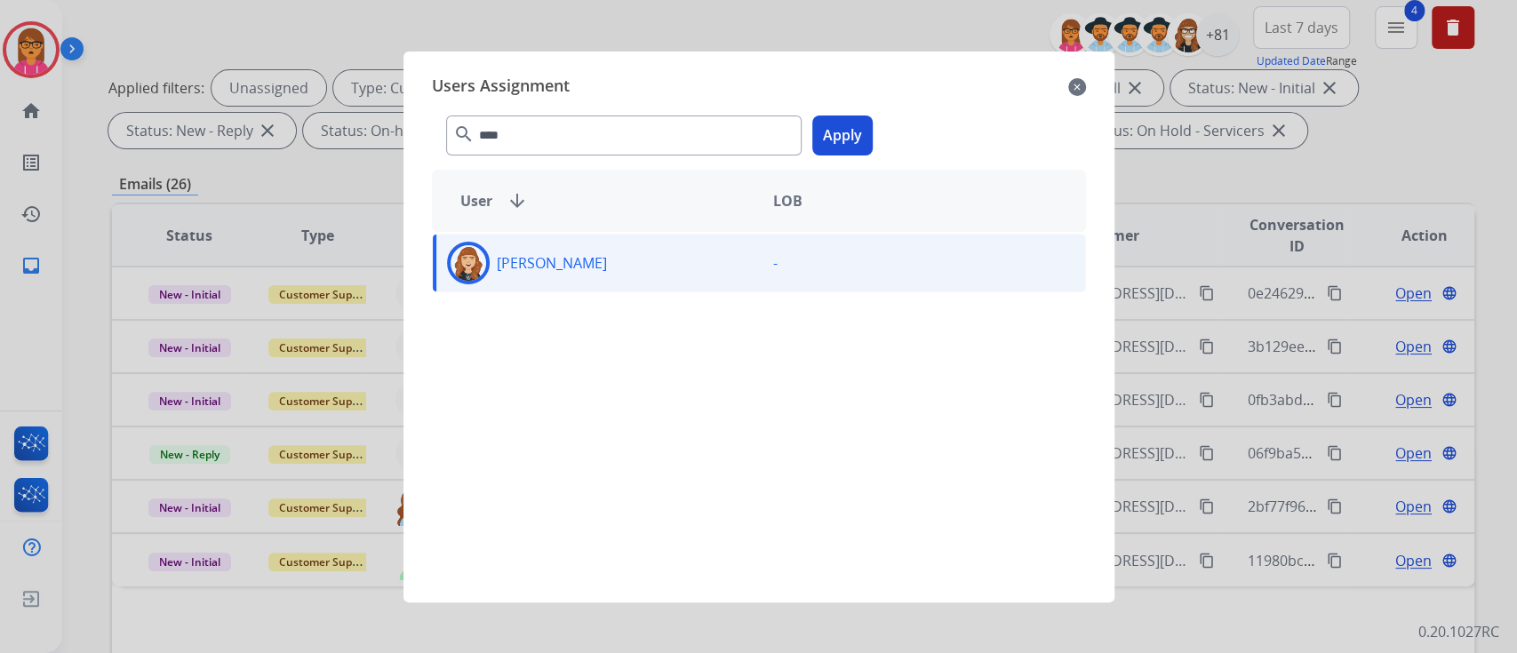
click at [851, 138] on button "Apply" at bounding box center [842, 135] width 60 height 40
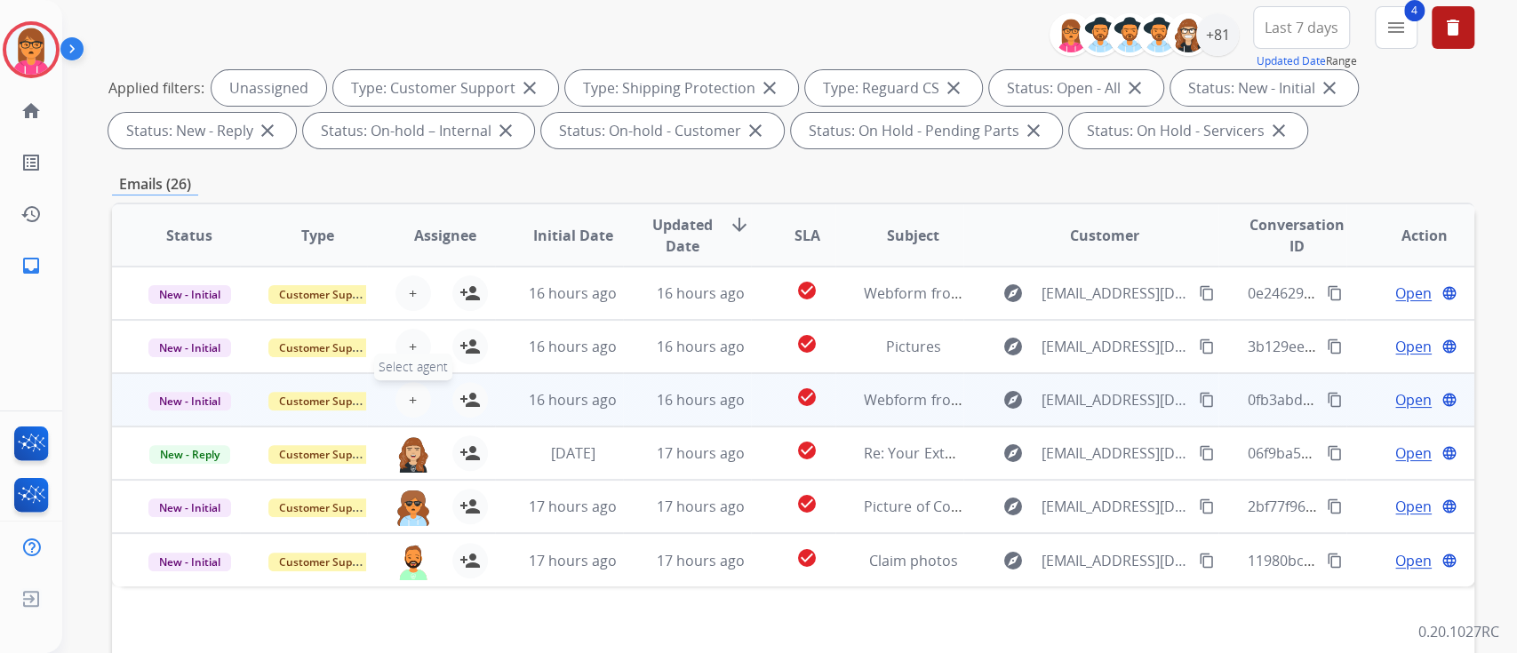
click at [404, 397] on button "+ Select agent" at bounding box center [413, 400] width 36 height 36
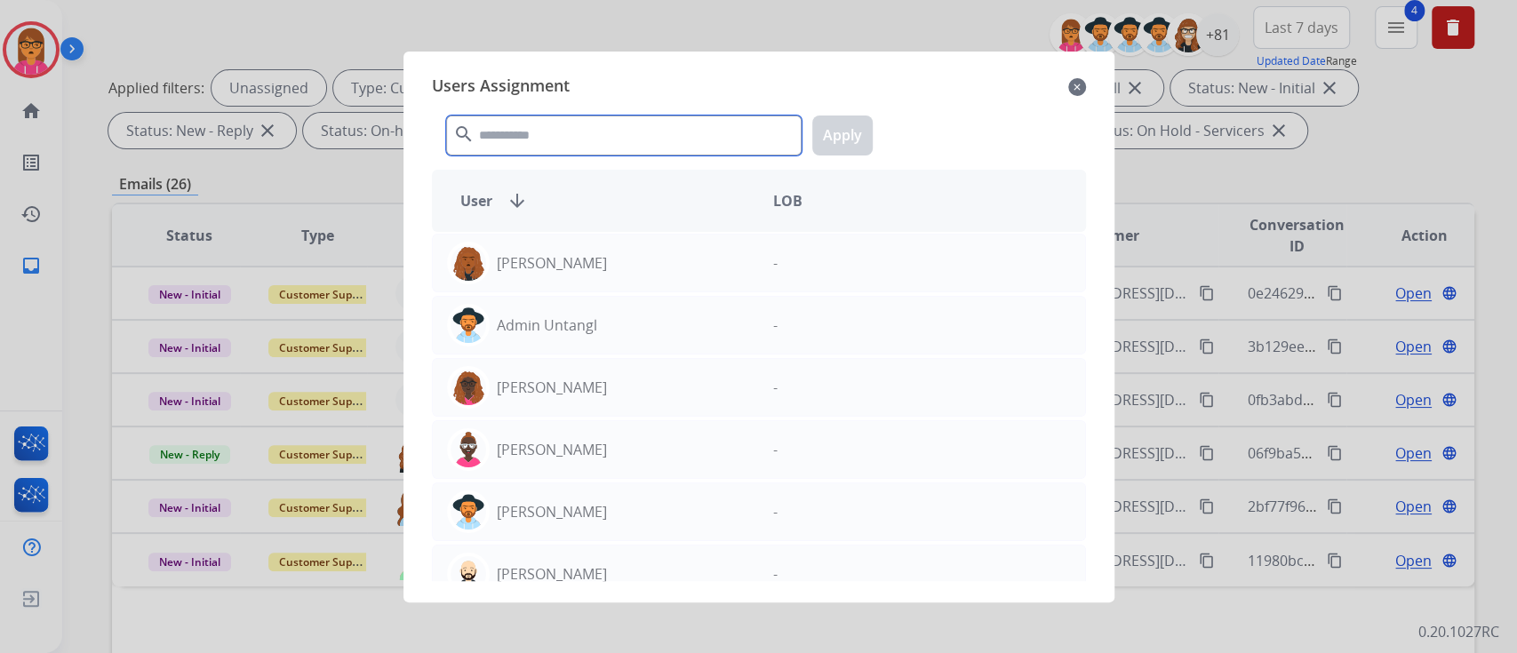
click at [579, 125] on input "text" at bounding box center [623, 135] width 355 height 40
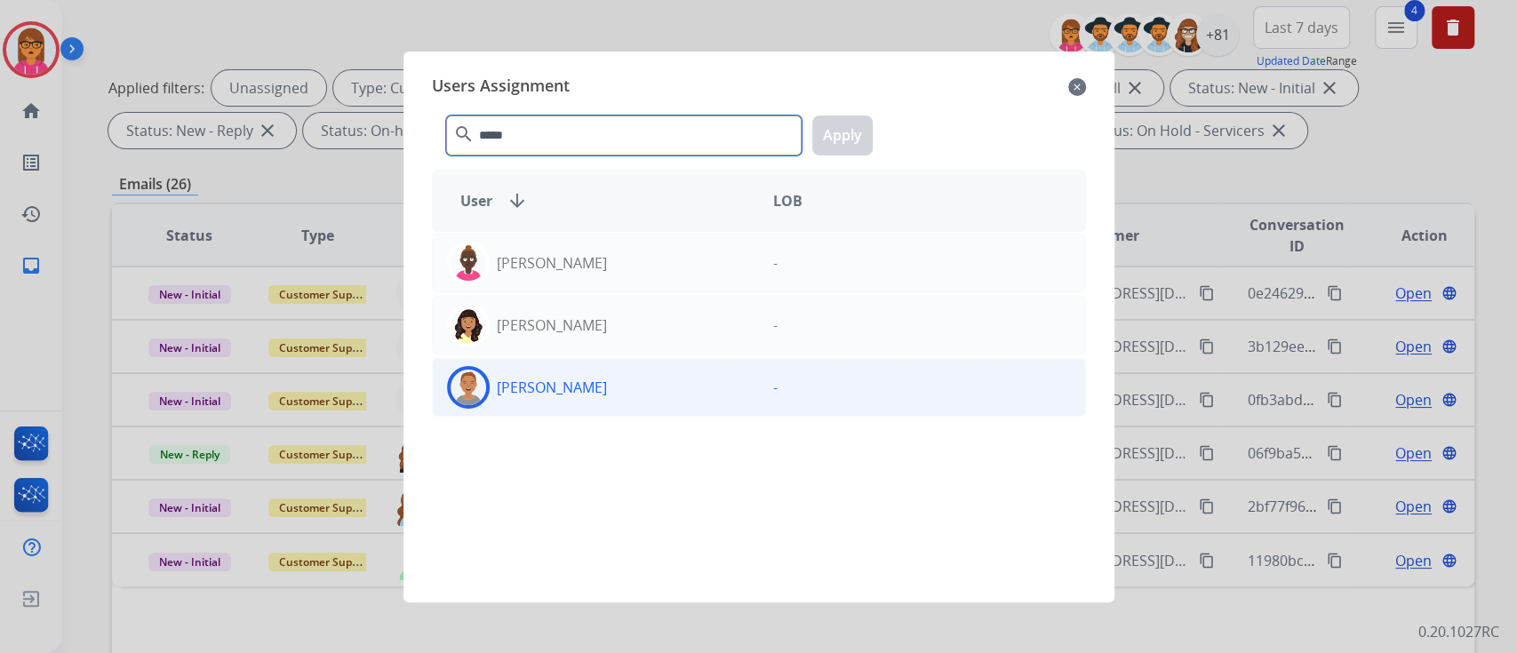
type input "*****"
click at [631, 375] on div "[PERSON_NAME]" at bounding box center [596, 387] width 326 height 43
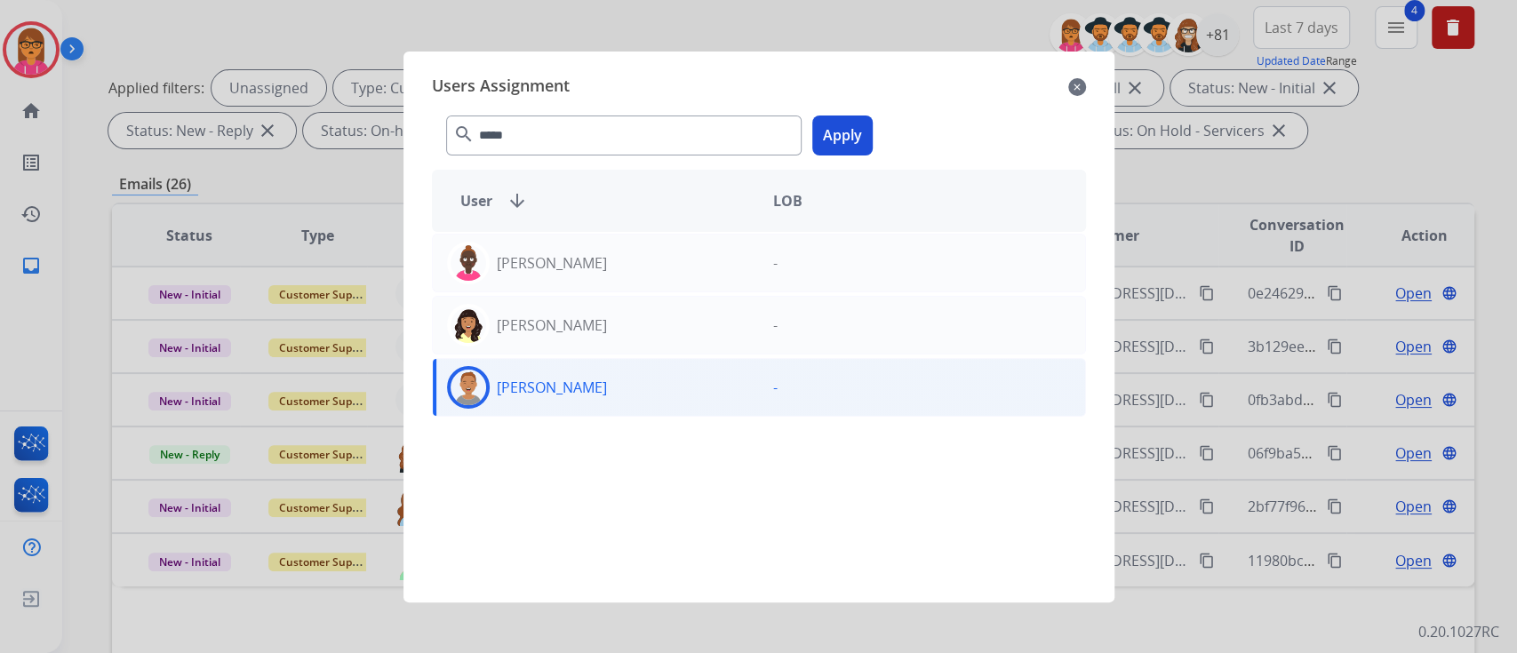
drag, startPoint x: 850, startPoint y: 139, endPoint x: 552, endPoint y: 366, distance: 374.7
click at [848, 142] on button "Apply" at bounding box center [842, 135] width 60 height 40
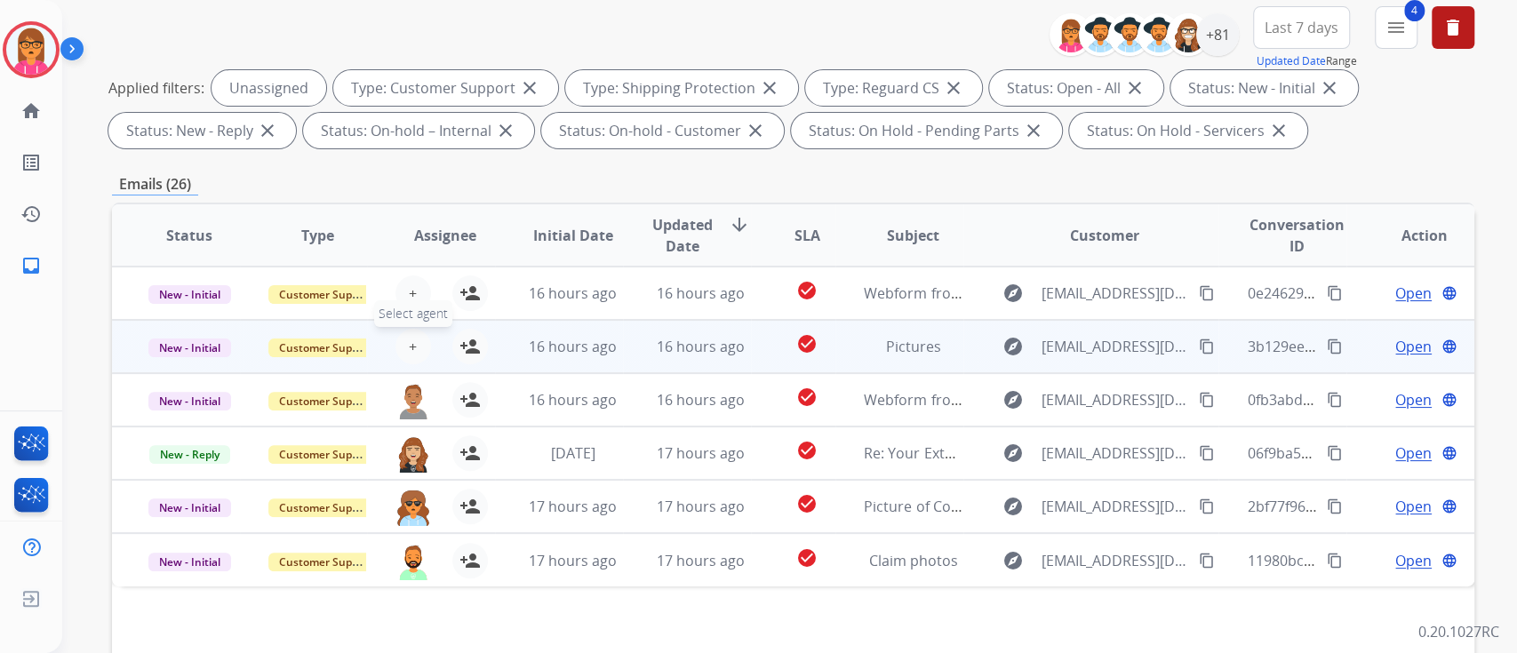
click at [418, 345] on button "+ Select agent" at bounding box center [413, 347] width 36 height 36
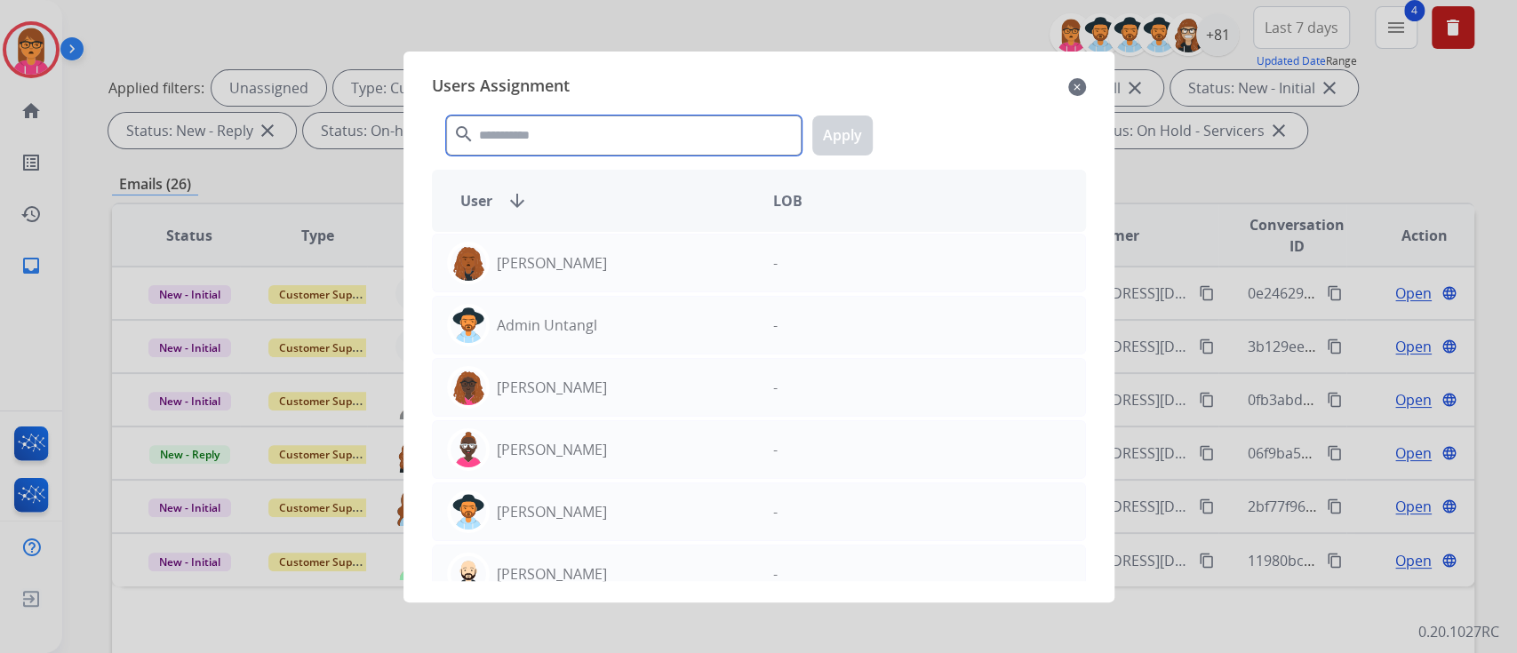
click at [563, 144] on input "text" at bounding box center [623, 135] width 355 height 40
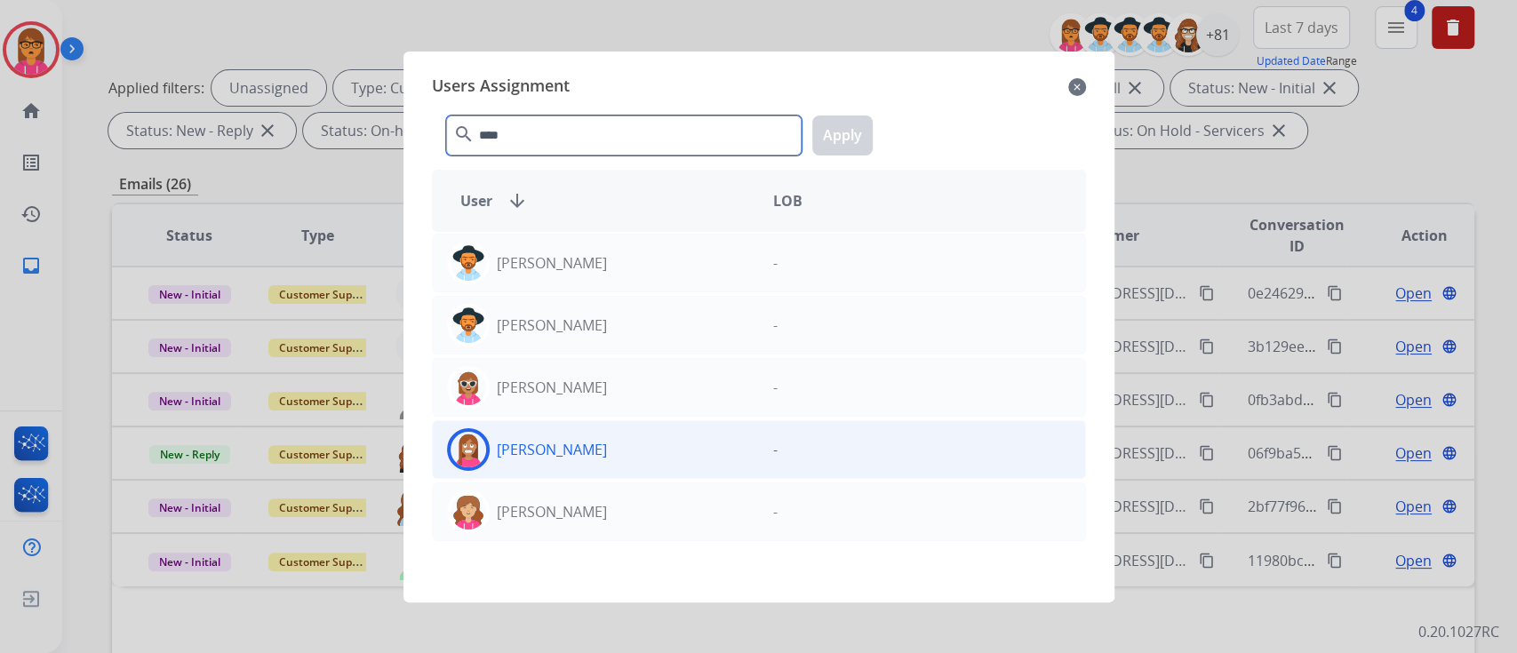
type input "****"
click at [642, 445] on div "[PERSON_NAME]" at bounding box center [596, 449] width 326 height 43
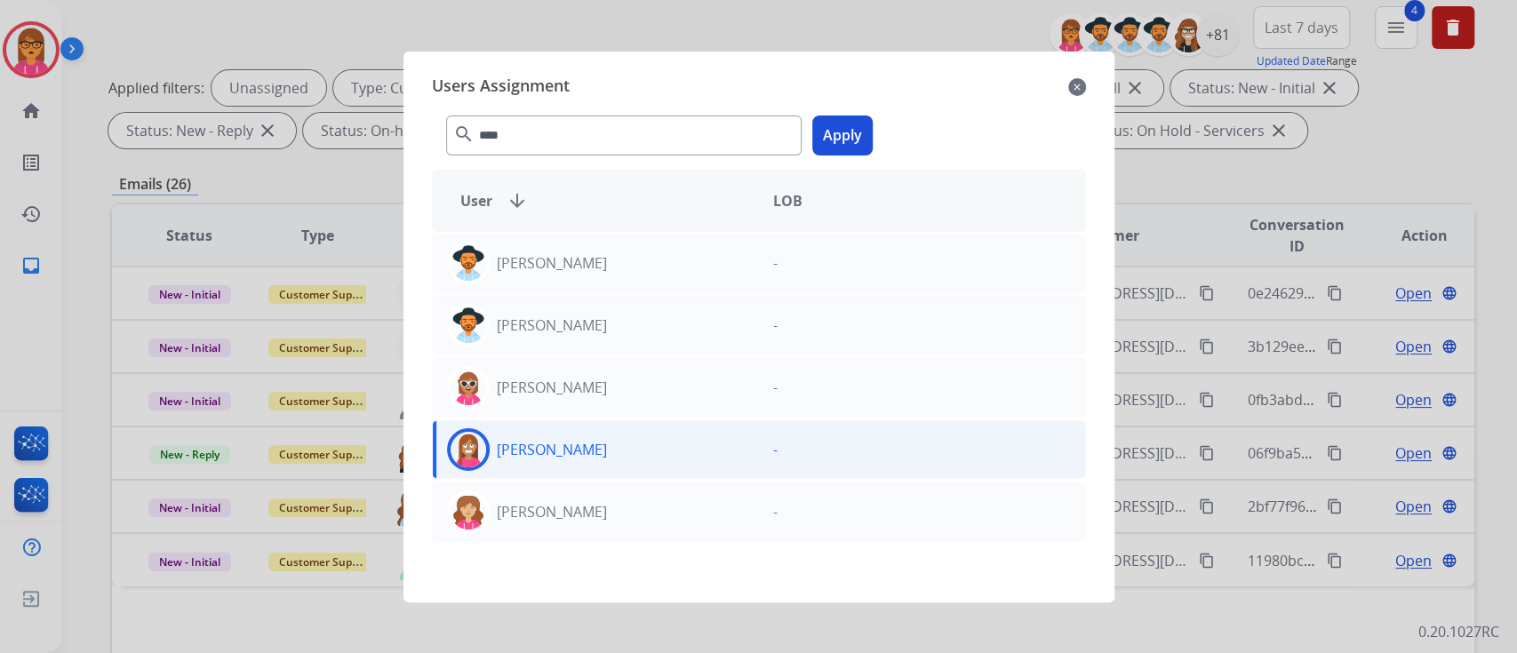
click at [829, 125] on button "Apply" at bounding box center [842, 135] width 60 height 40
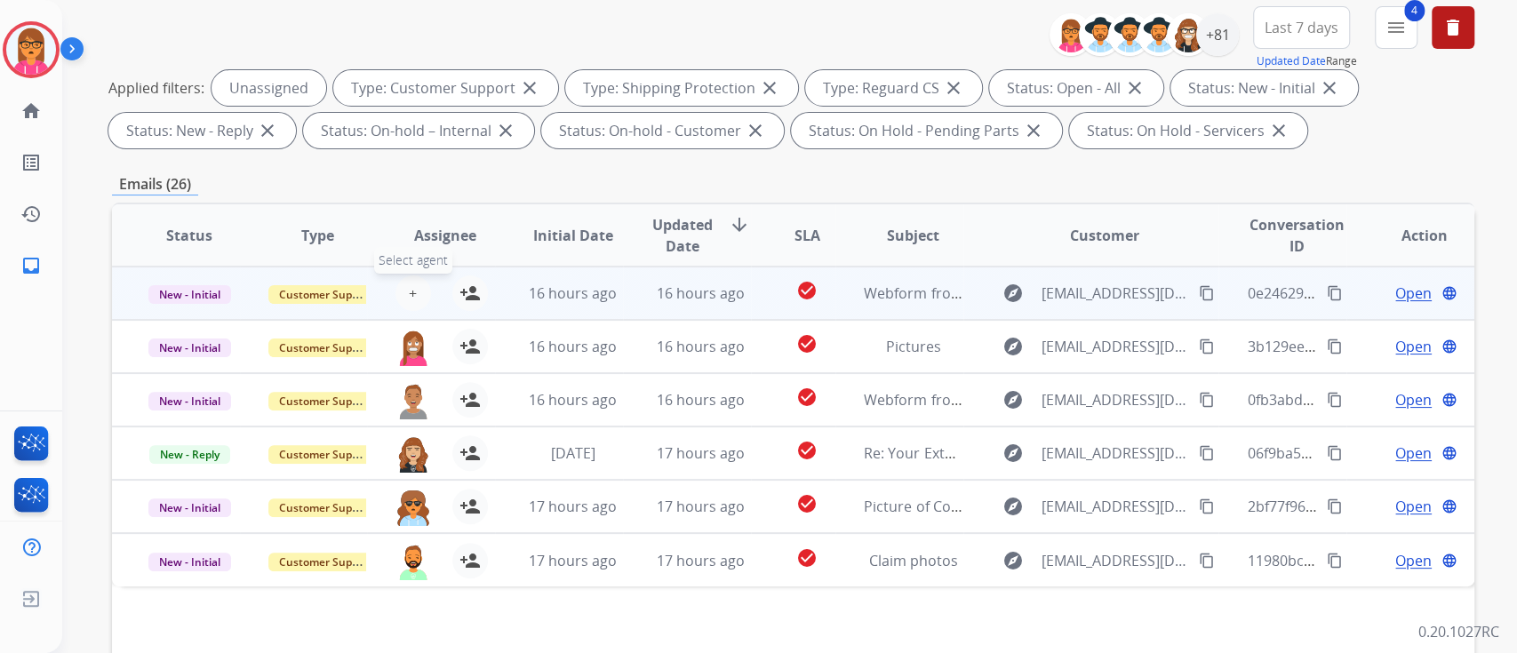
click at [409, 283] on span "+" at bounding box center [413, 293] width 8 height 21
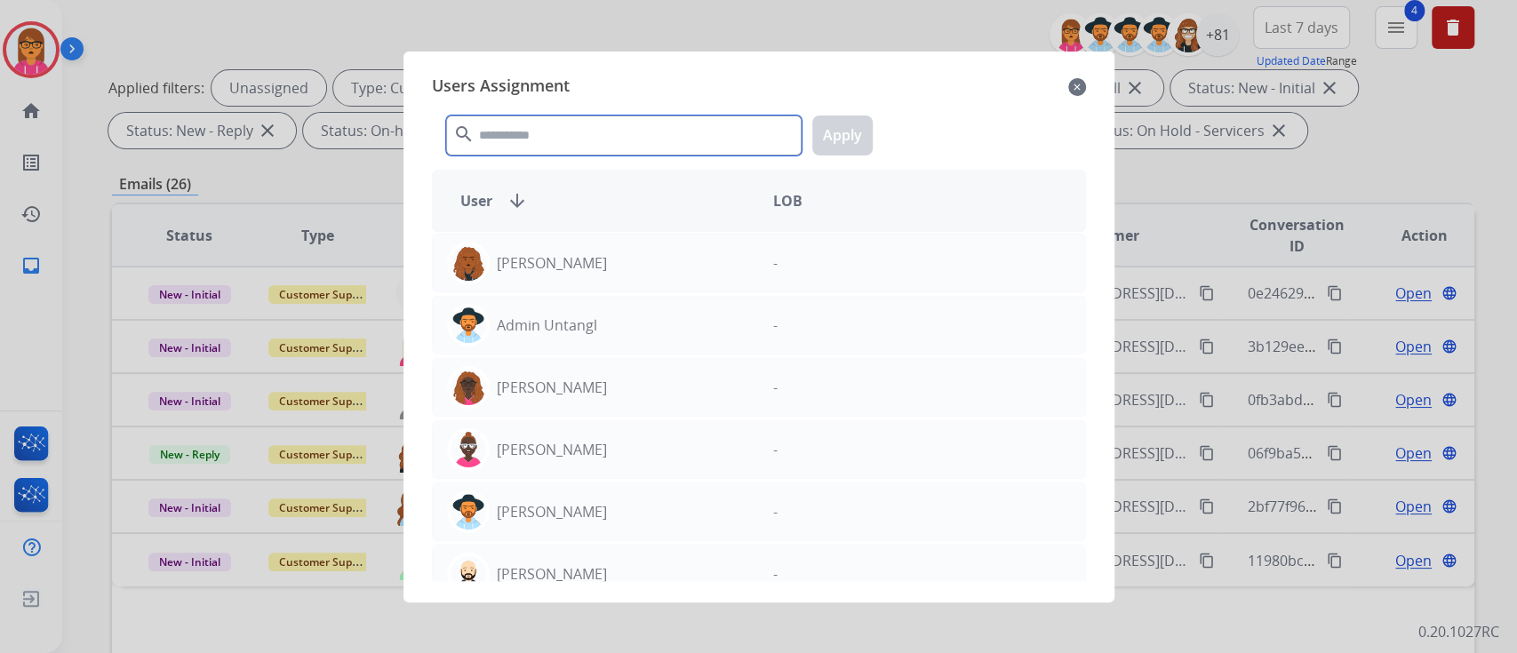
click at [560, 141] on input "text" at bounding box center [623, 135] width 355 height 40
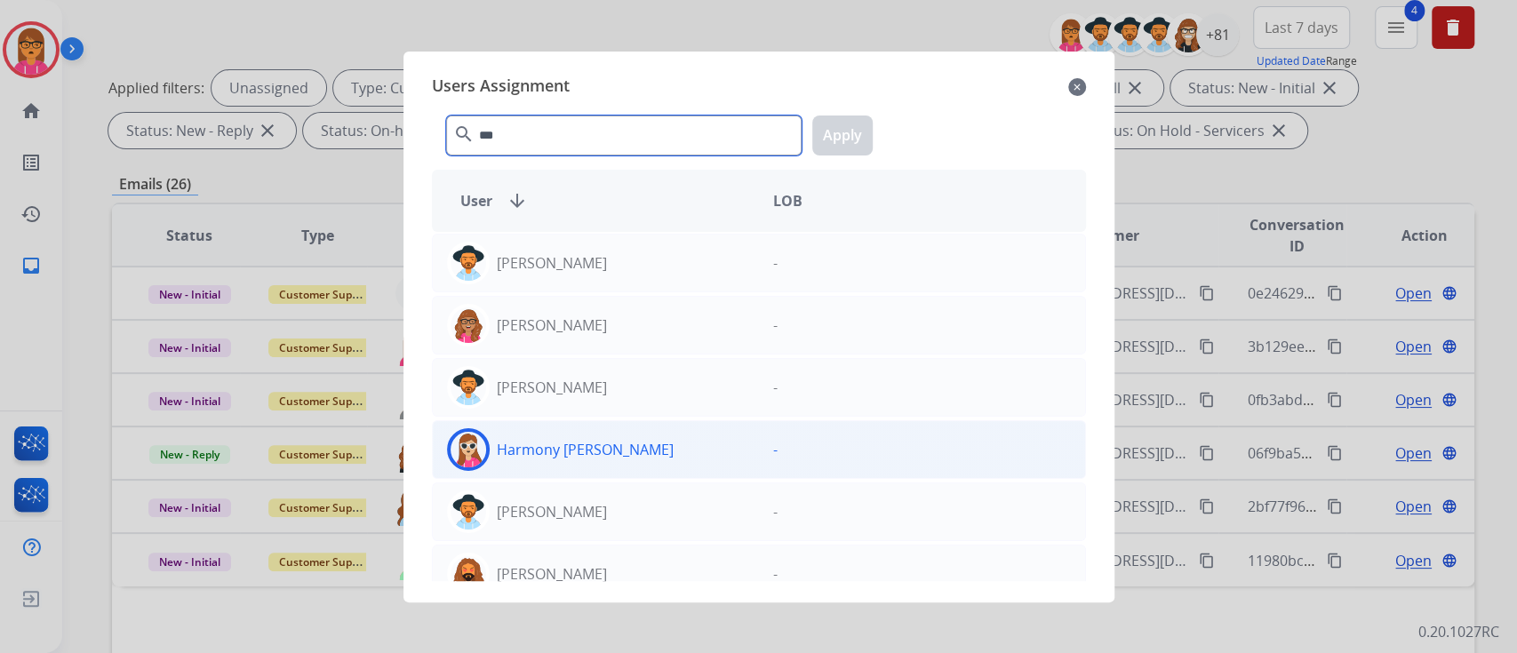
type input "***"
click at [619, 426] on div "Harmony [PERSON_NAME] -" at bounding box center [759, 449] width 654 height 59
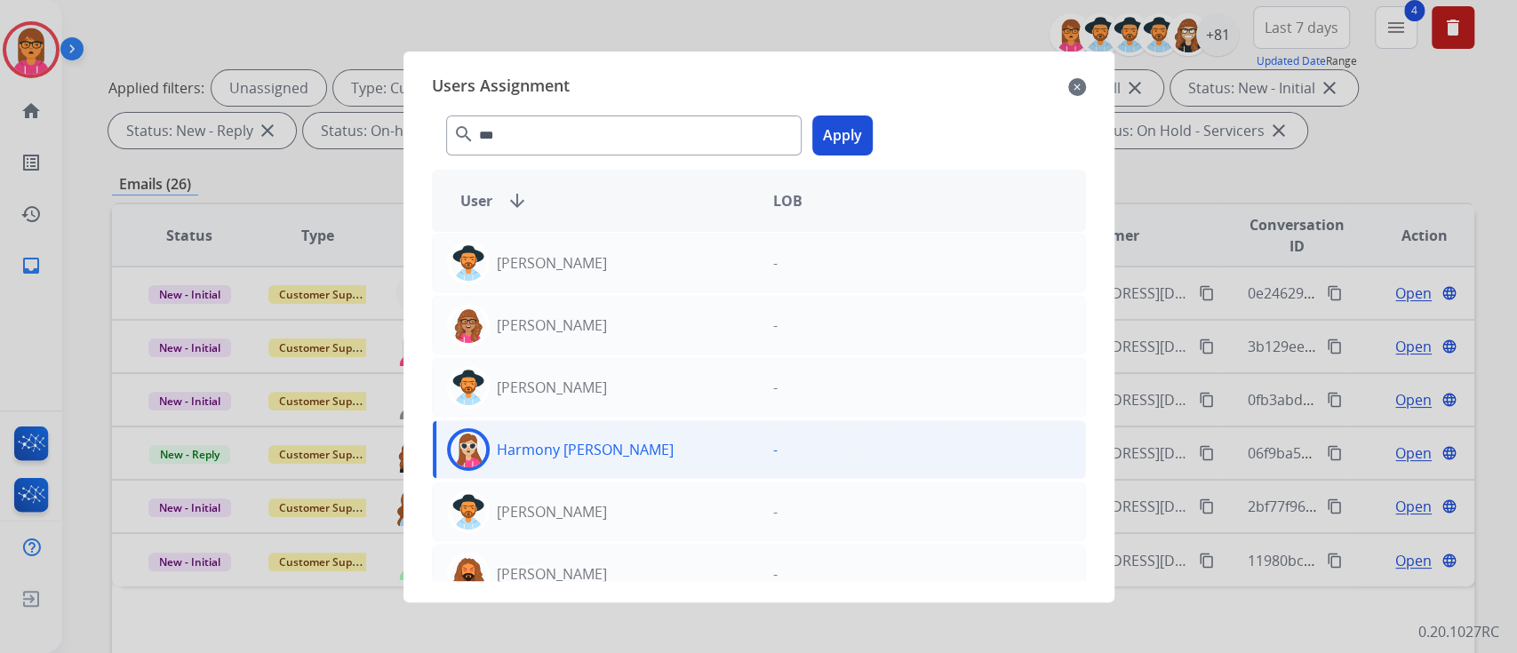
click at [846, 137] on button "Apply" at bounding box center [842, 135] width 60 height 40
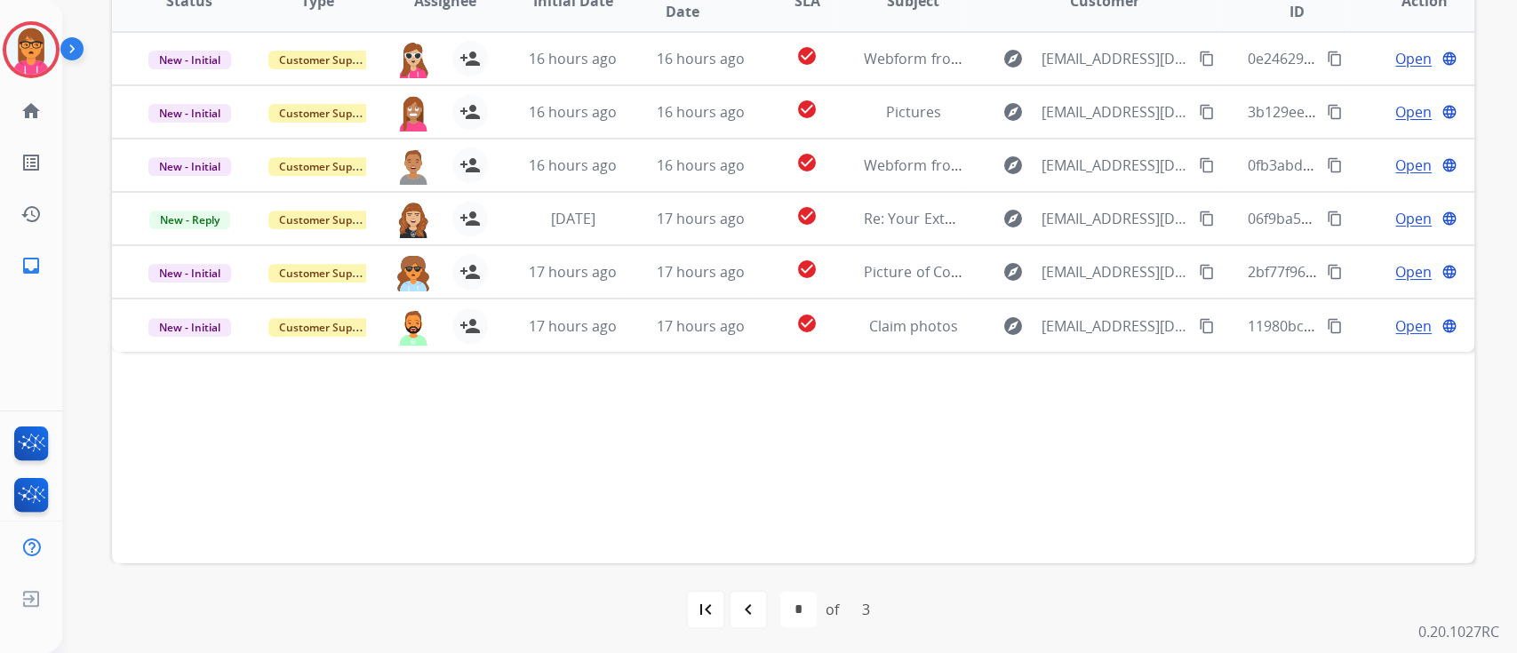
scroll to position [442, 0]
click at [746, 625] on div "navigate_before" at bounding box center [748, 607] width 39 height 39
select select "*"
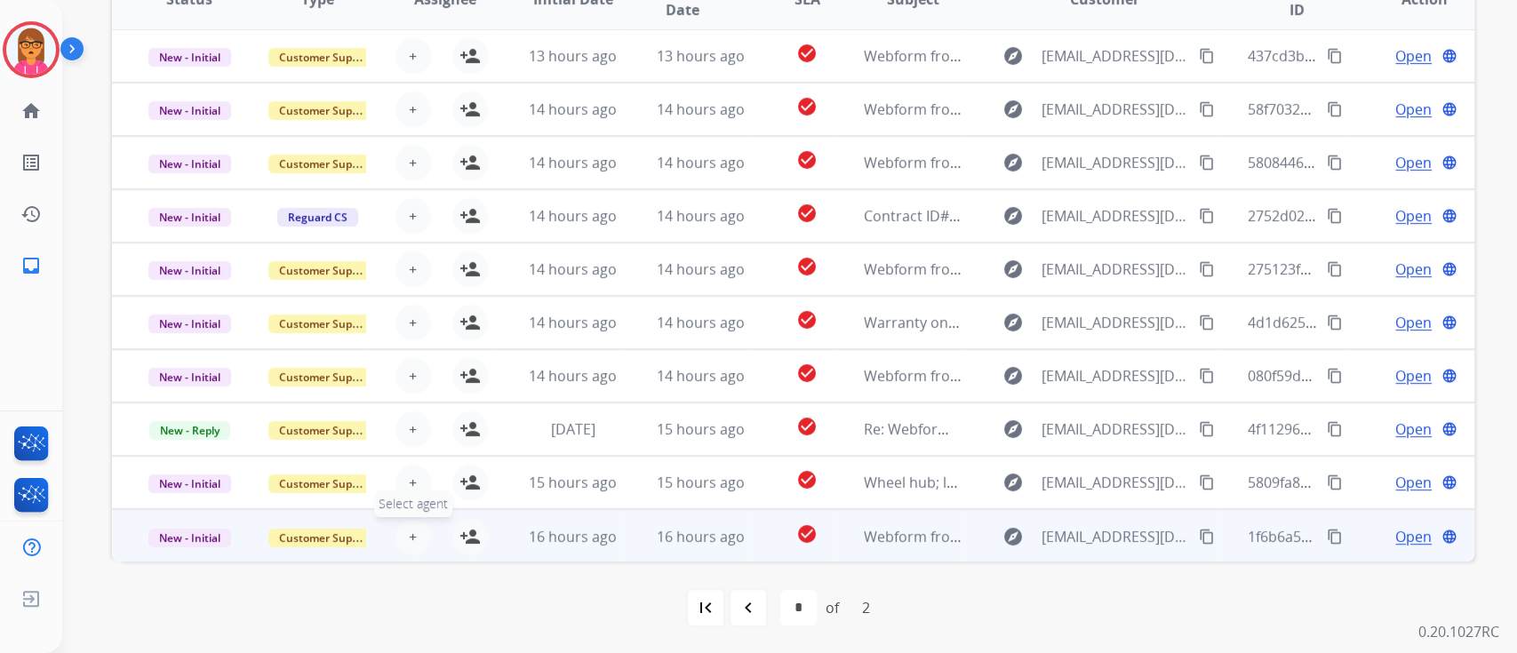
click at [398, 522] on button "+ Select agent" at bounding box center [413, 537] width 36 height 36
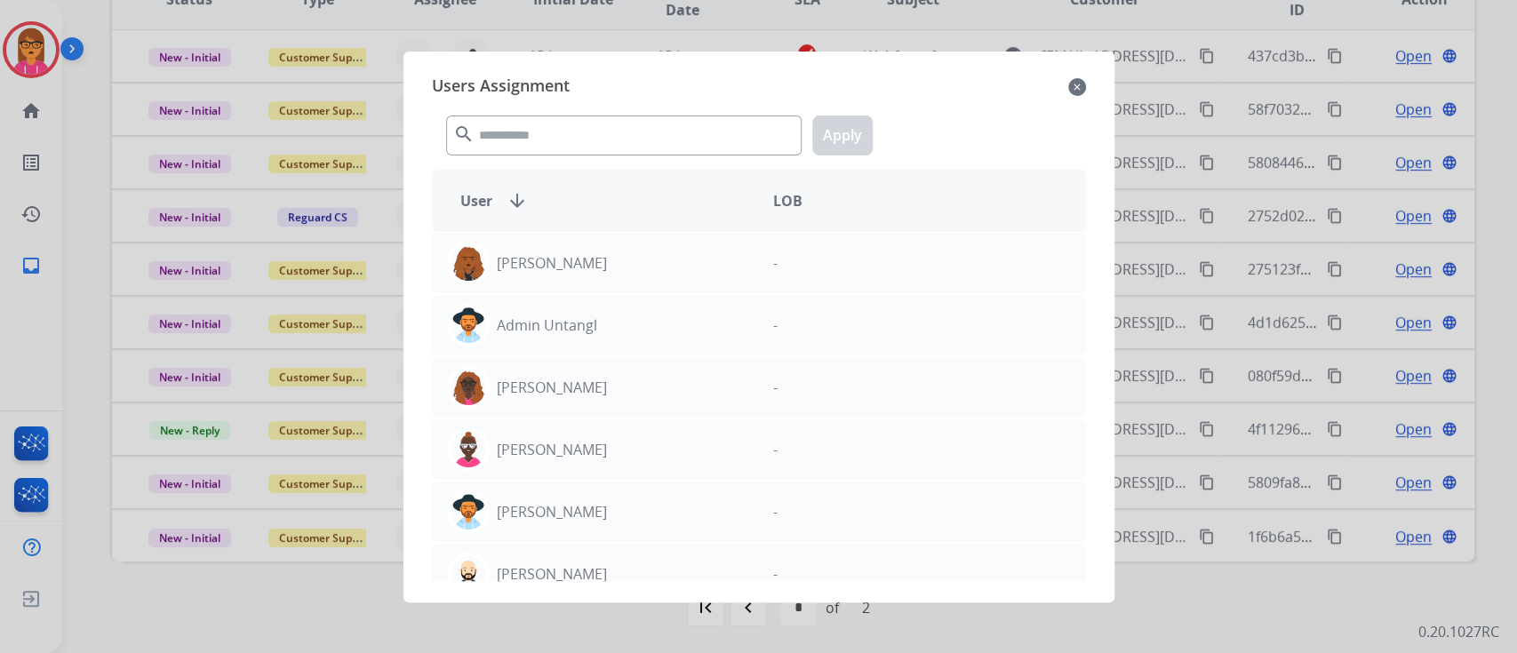
click at [652, 114] on div "search Apply" at bounding box center [759, 131] width 654 height 61
click at [642, 138] on input "text" at bounding box center [623, 135] width 355 height 40
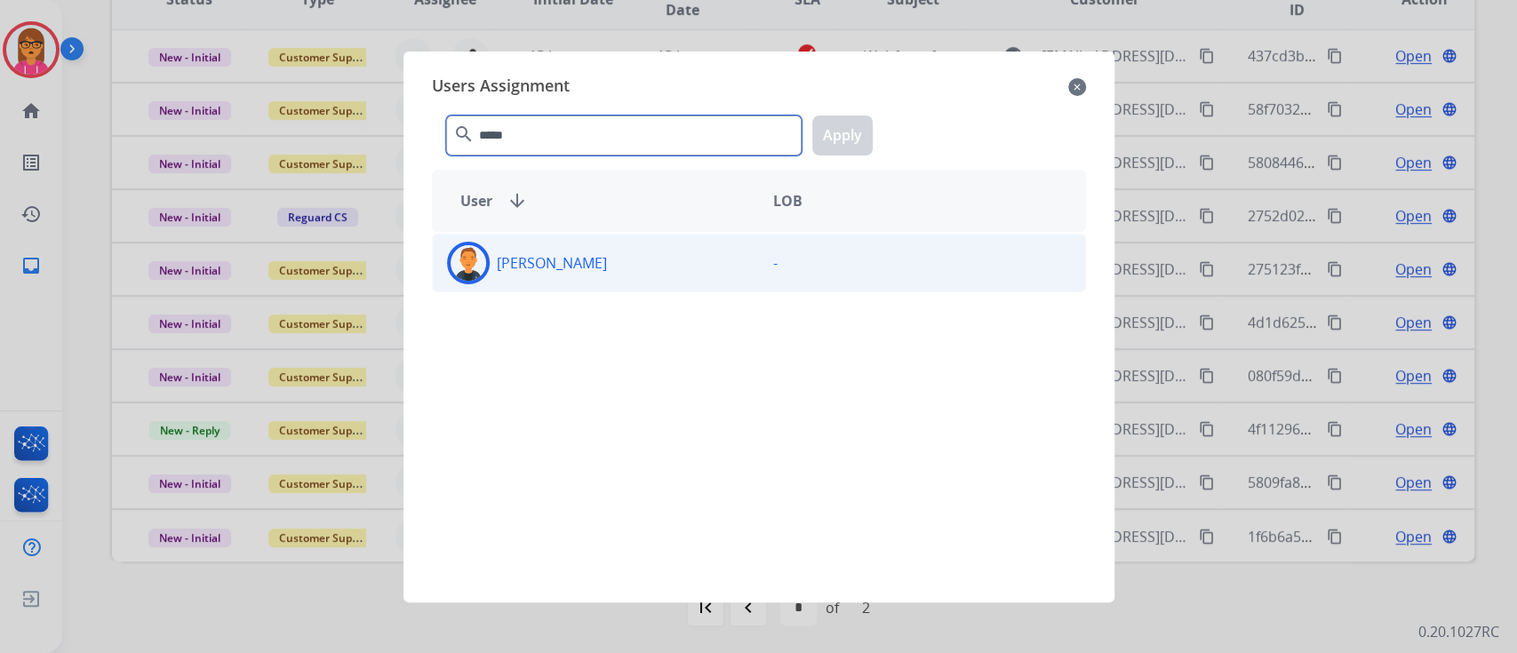
type input "*****"
click at [635, 253] on div "[PERSON_NAME]" at bounding box center [596, 263] width 326 height 43
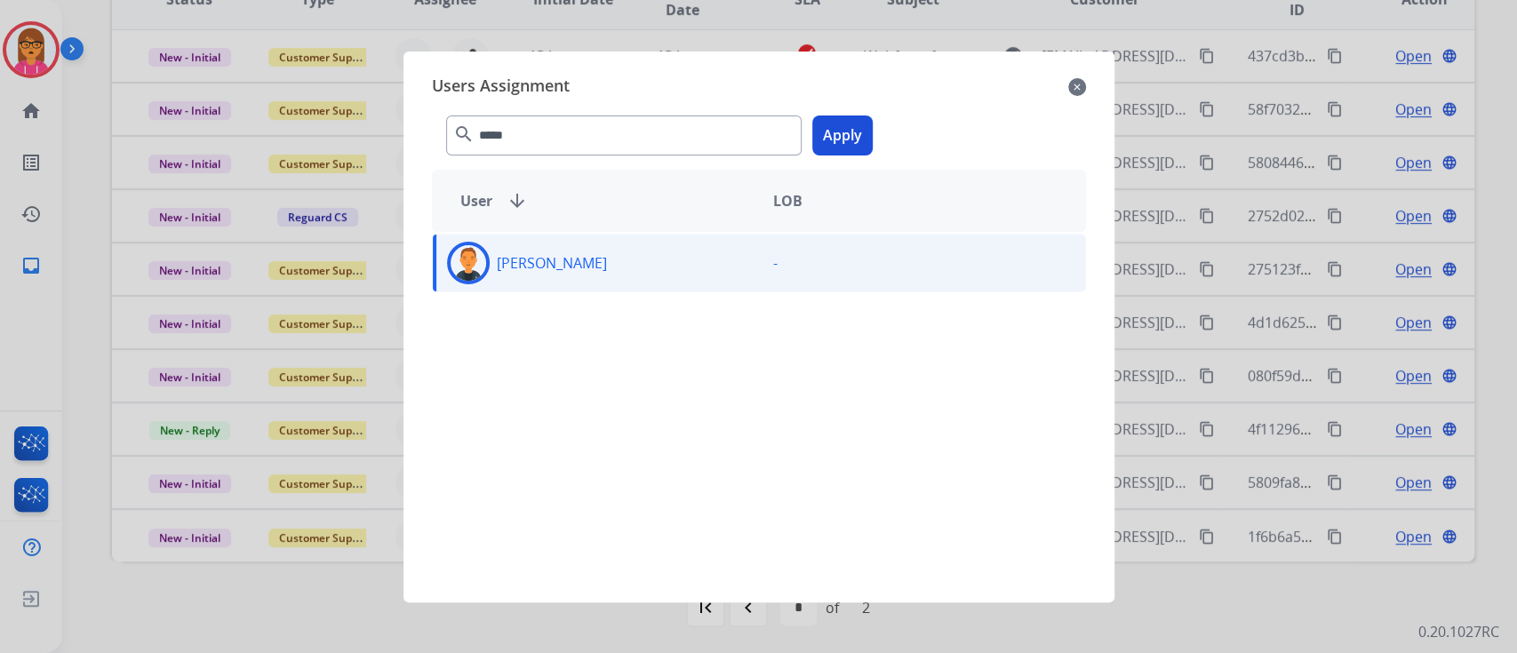
click at [826, 128] on button "Apply" at bounding box center [842, 135] width 60 height 40
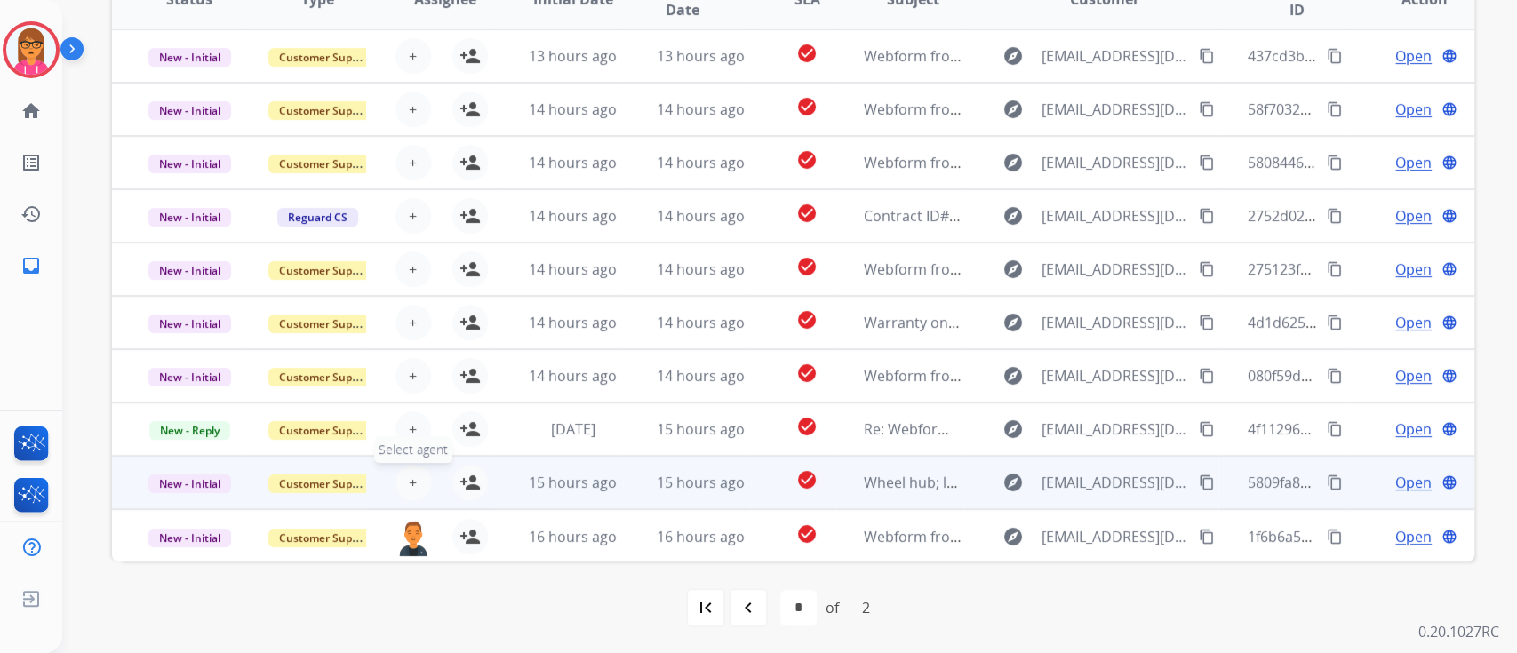
click at [400, 483] on button "+ Select agent" at bounding box center [413, 483] width 36 height 36
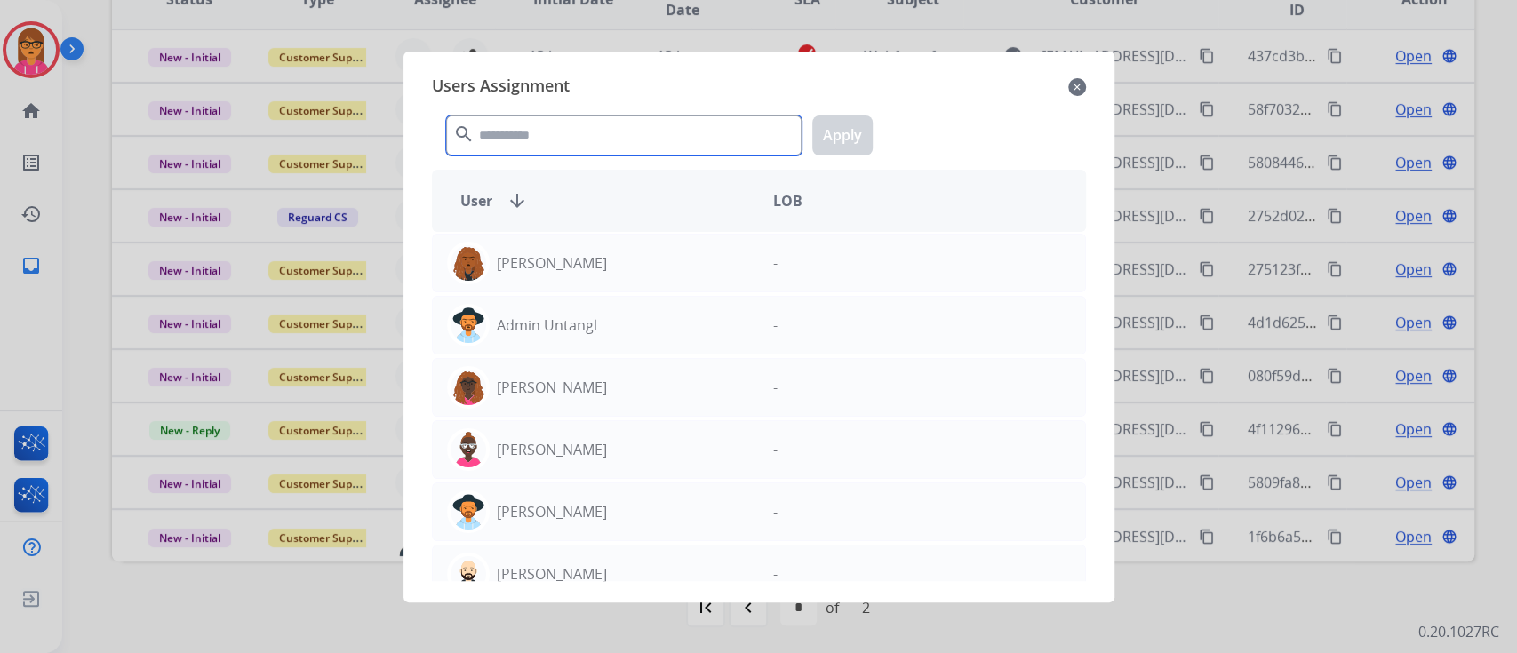
click at [550, 123] on input "text" at bounding box center [623, 135] width 355 height 40
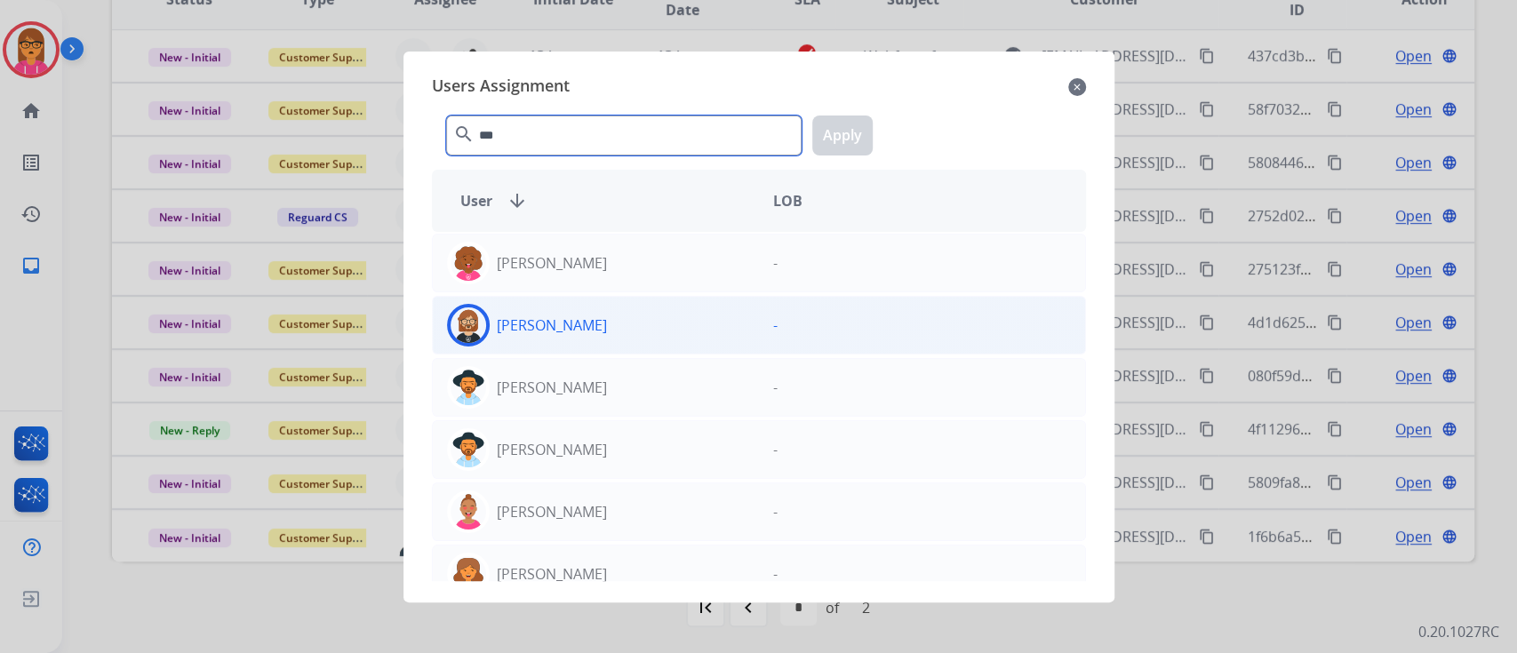
type input "***"
click at [646, 332] on div "[PERSON_NAME]" at bounding box center [596, 325] width 326 height 43
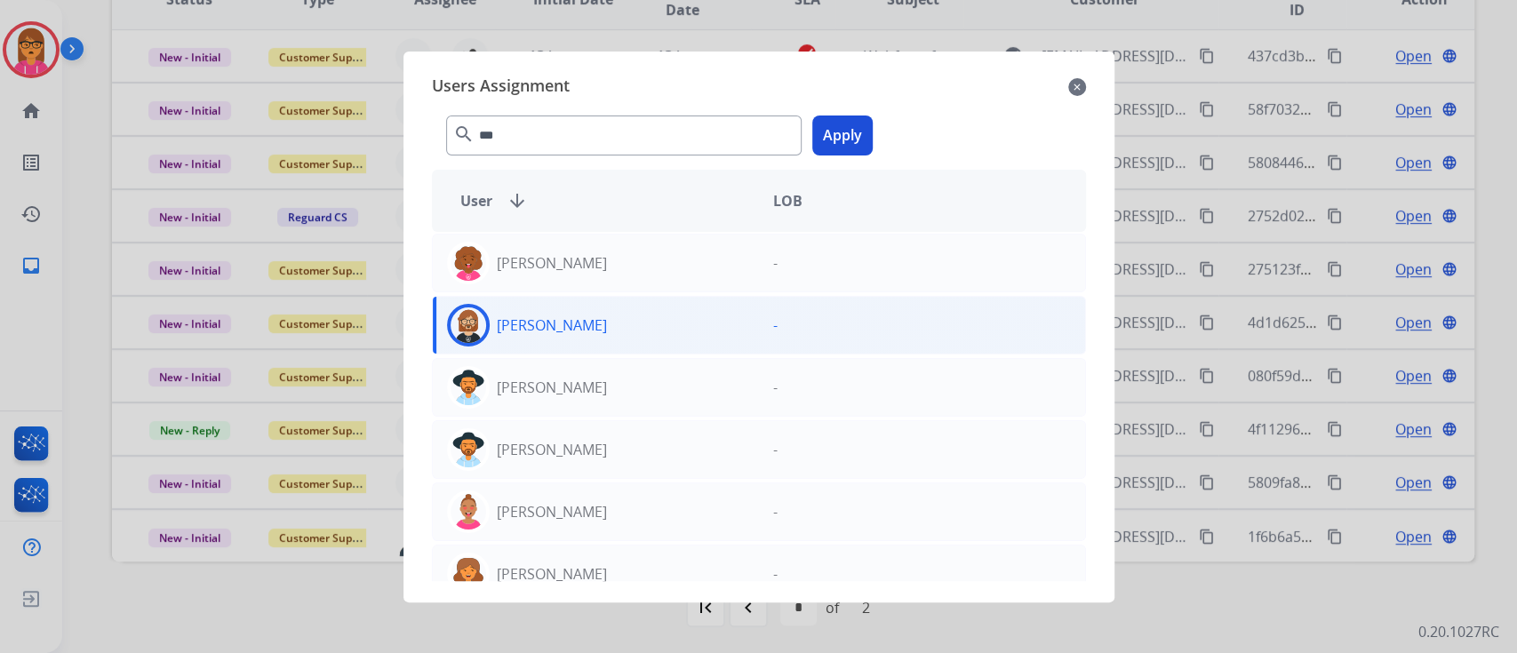
click at [832, 126] on button "Apply" at bounding box center [842, 135] width 60 height 40
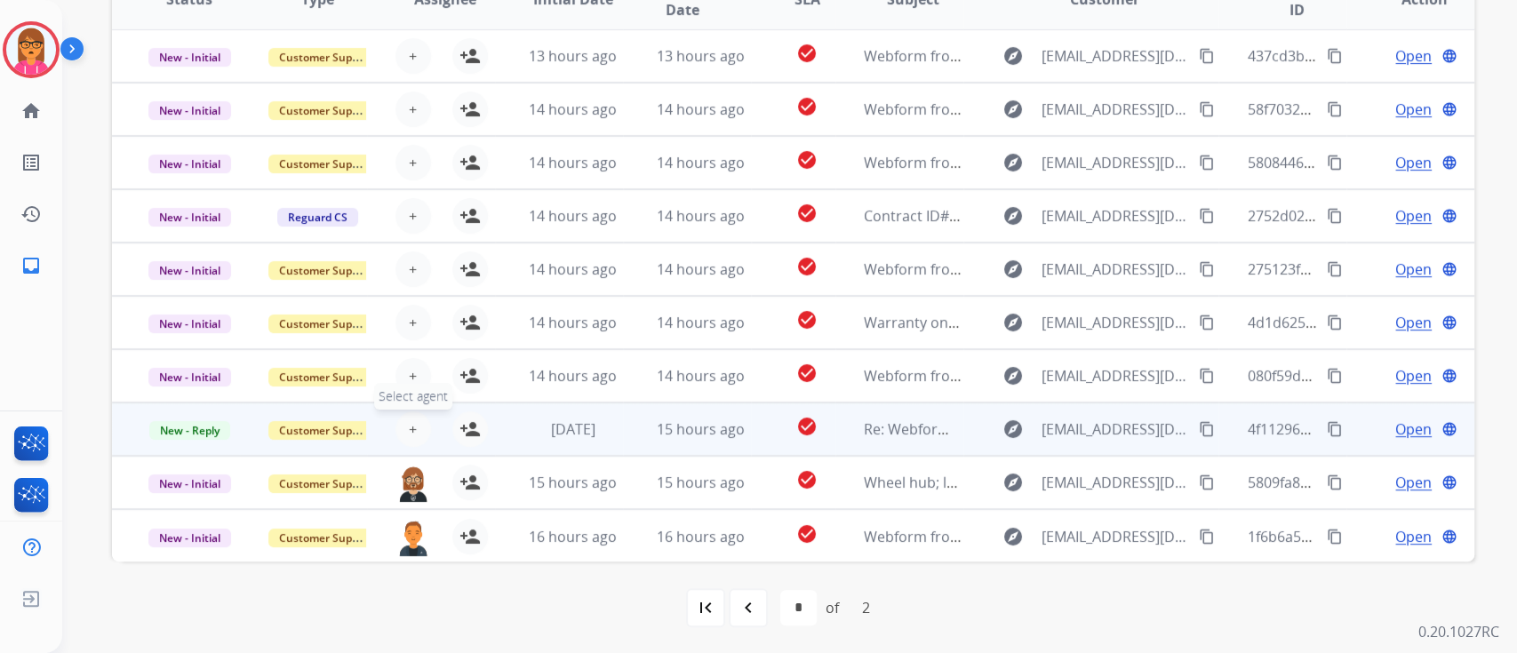
click at [412, 424] on span "+" at bounding box center [413, 428] width 8 height 21
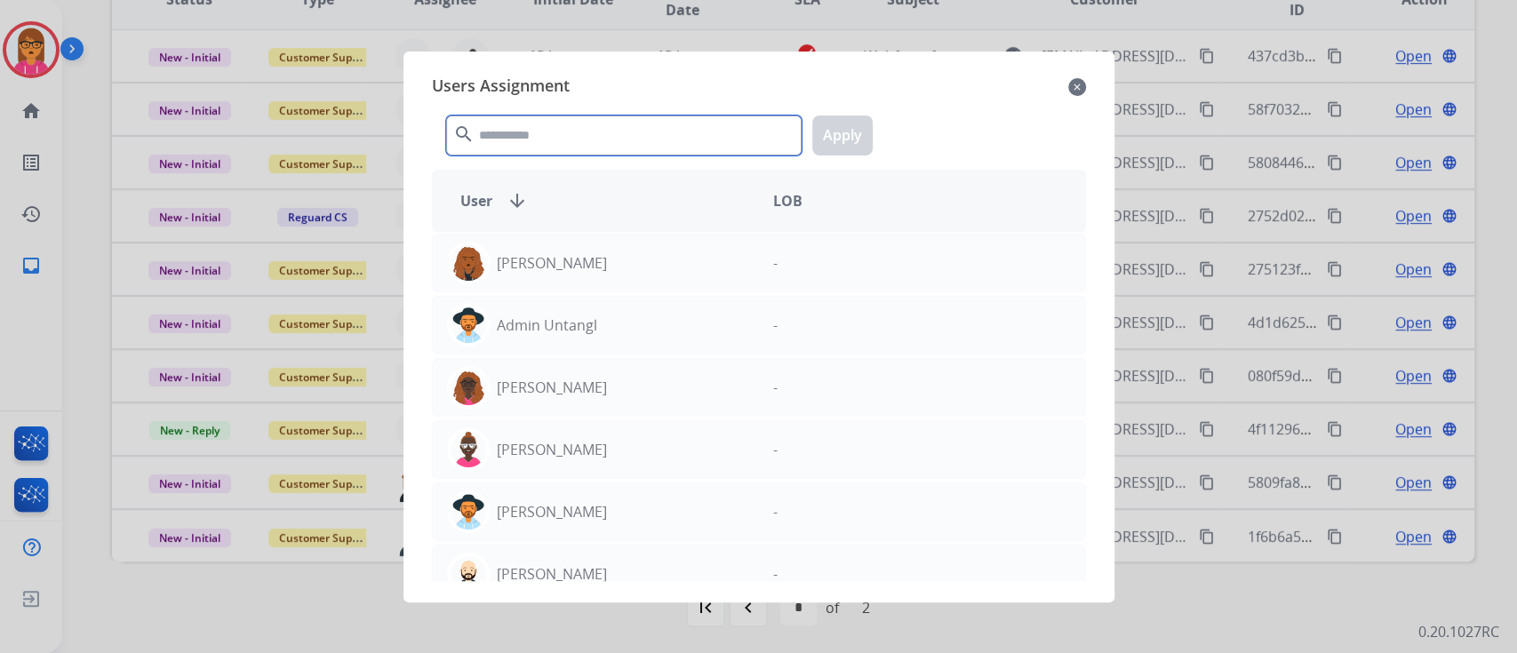
click at [624, 137] on input "text" at bounding box center [623, 135] width 355 height 40
type input "****"
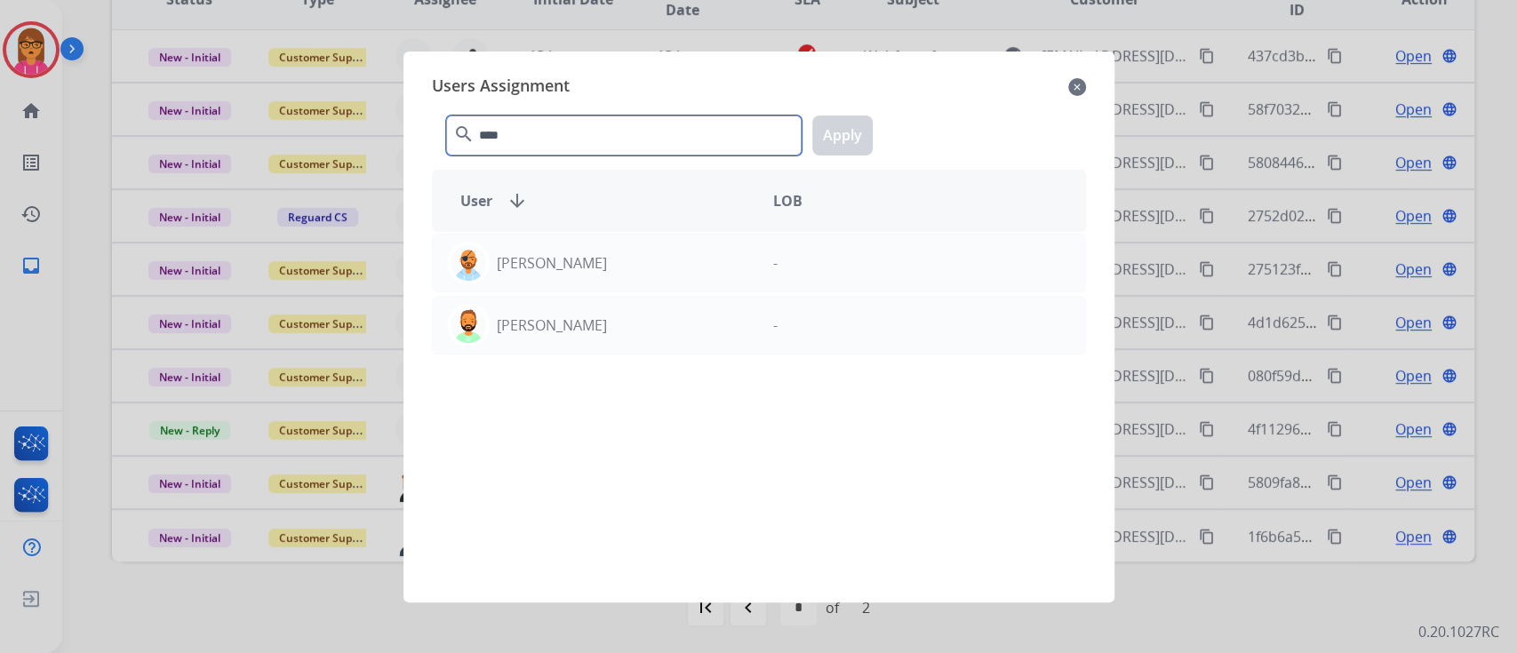
drag, startPoint x: 515, startPoint y: 131, endPoint x: 288, endPoint y: 115, distance: 228.1
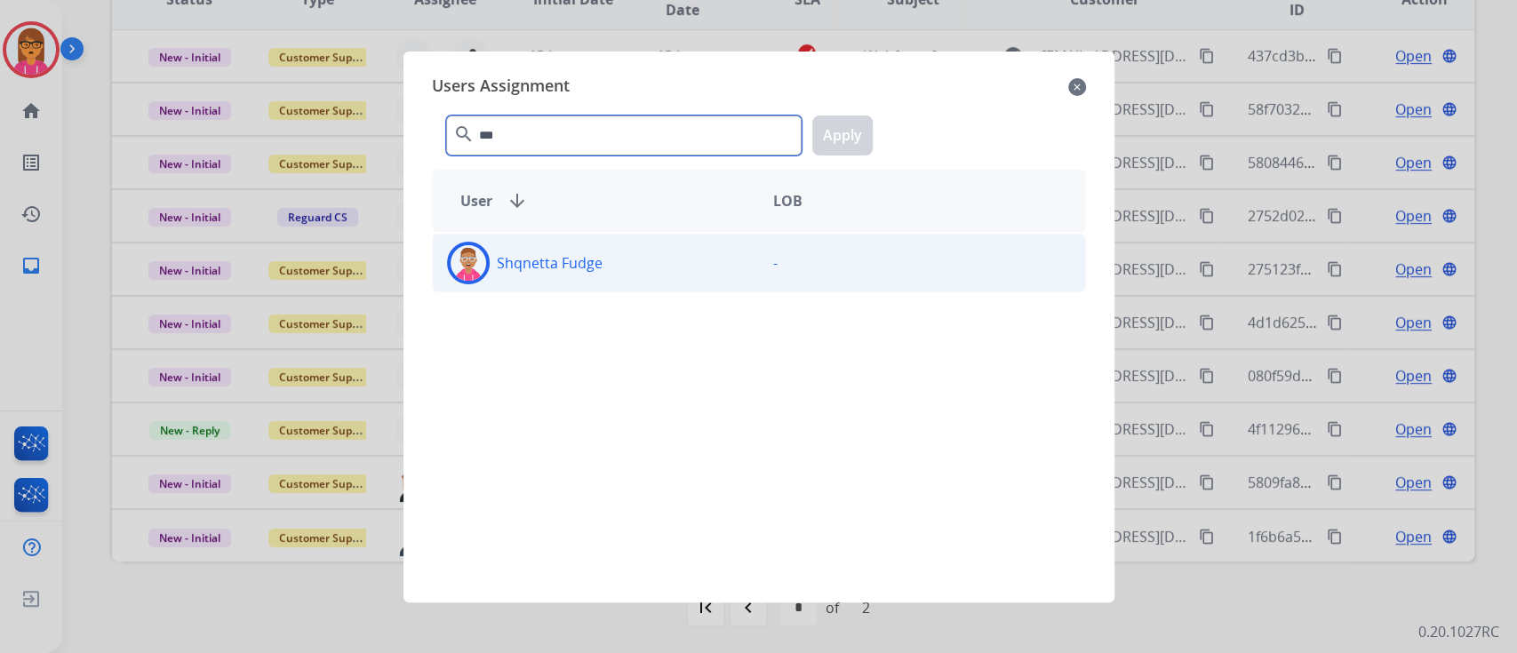
type input "***"
click at [647, 251] on div "Shqnetta Fudge" at bounding box center [596, 263] width 326 height 43
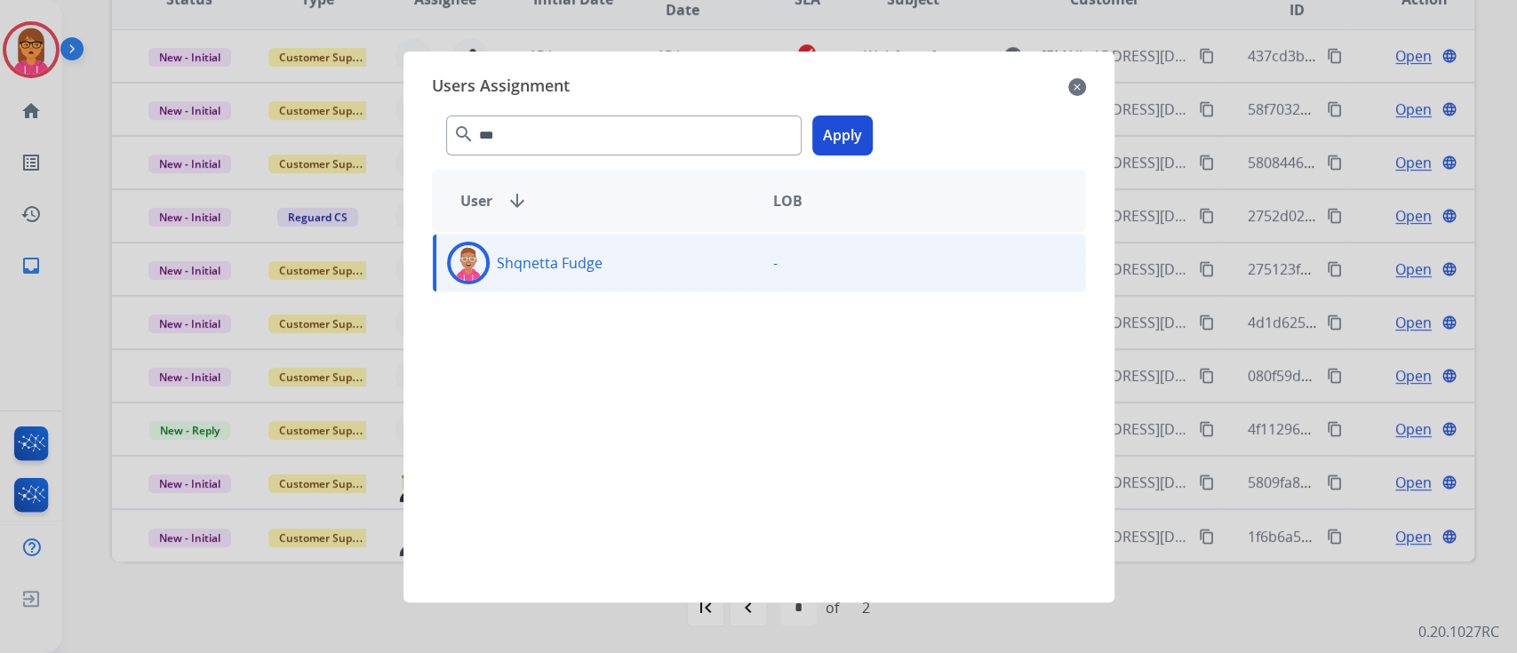
click at [839, 135] on button "Apply" at bounding box center [842, 135] width 60 height 40
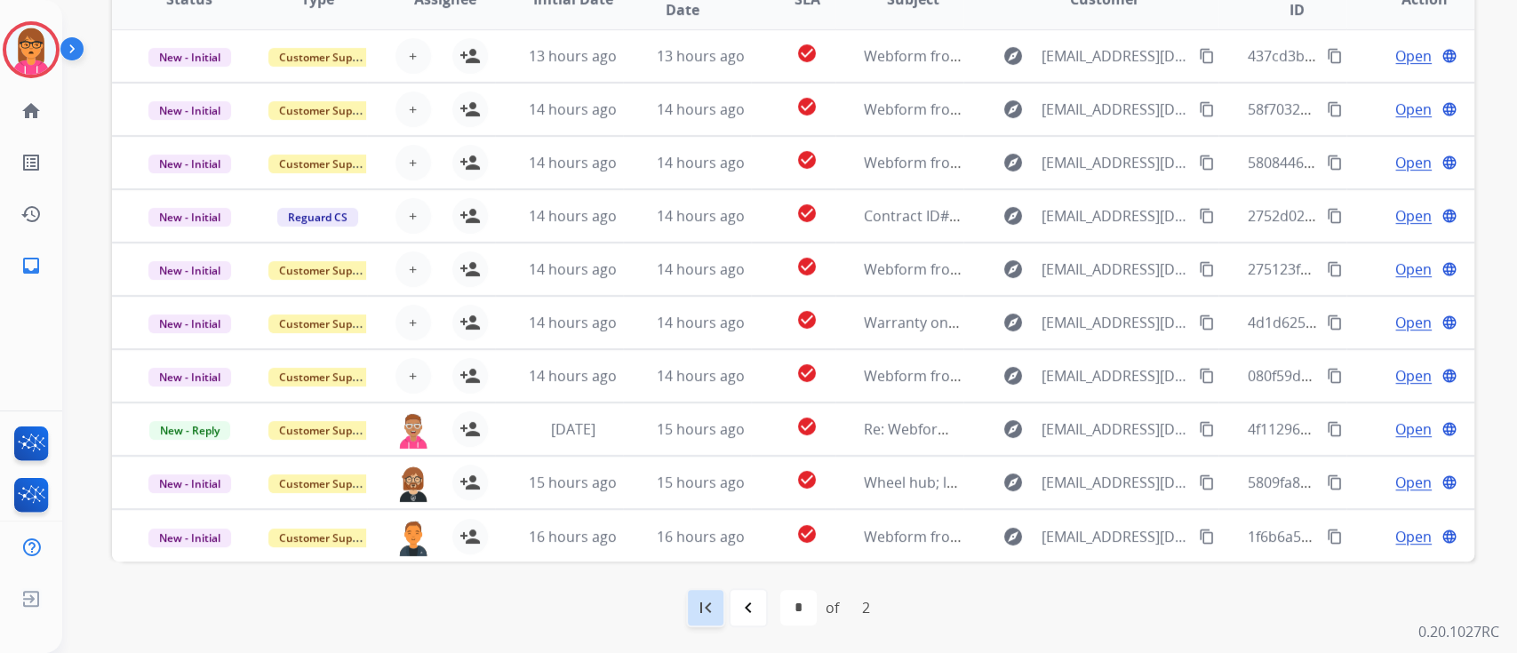
click at [697, 614] on mat-icon "first_page" at bounding box center [705, 607] width 21 height 21
select select "*"
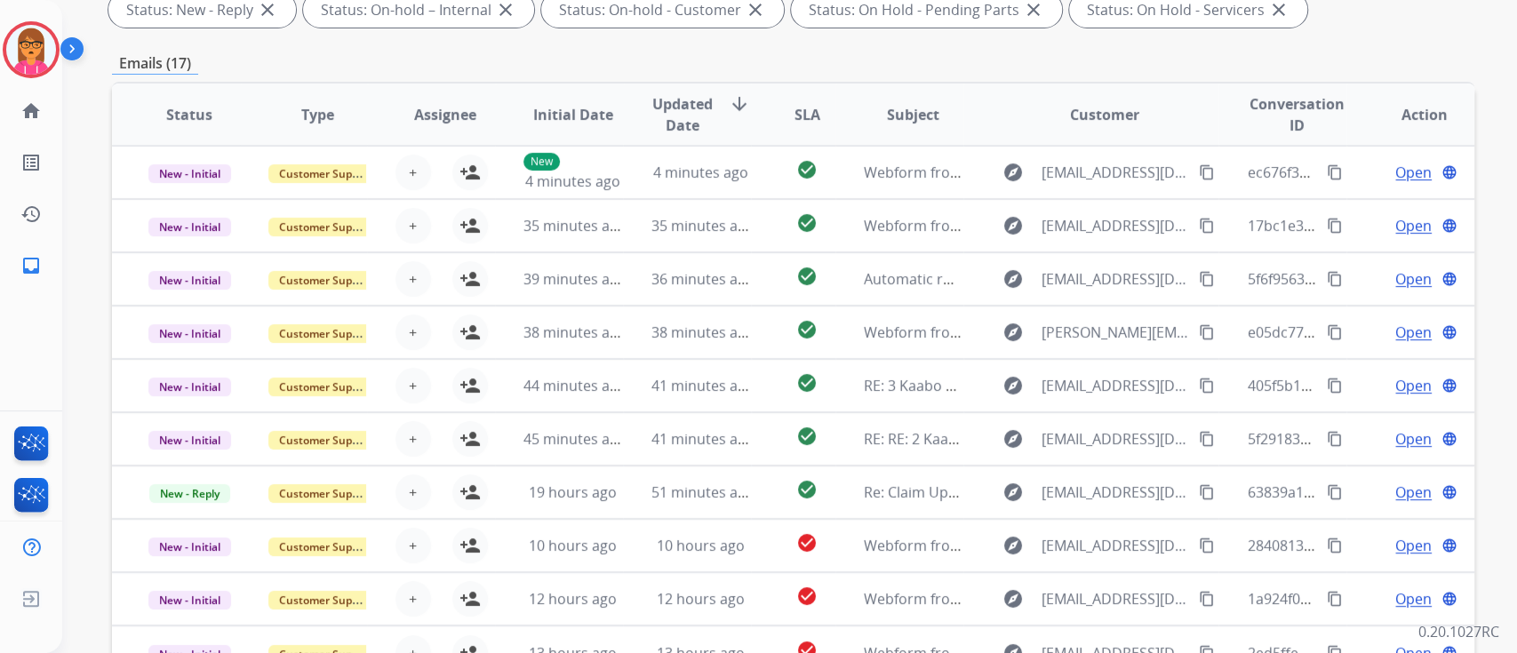
scroll to position [324, 0]
